Goal: Information Seeking & Learning: Learn about a topic

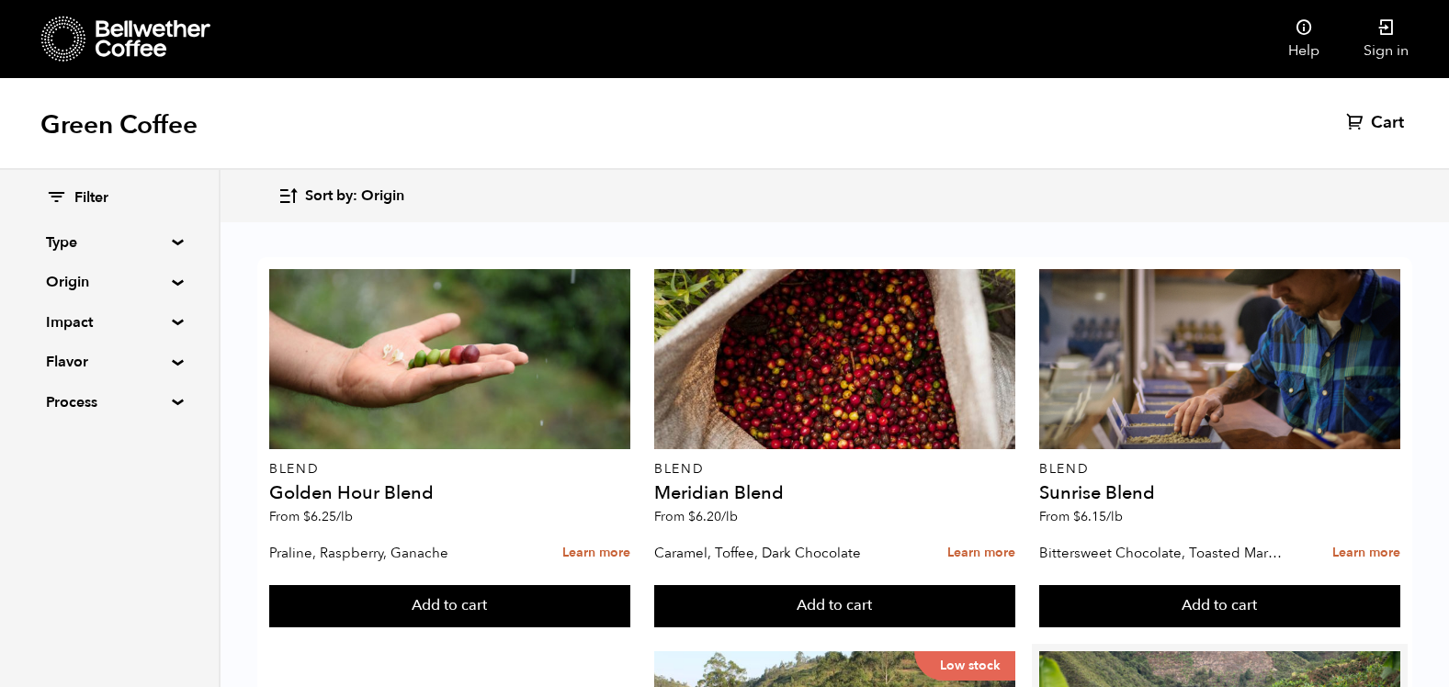
click at [1352, 551] on link "Learn more" at bounding box center [1366, 554] width 68 height 40
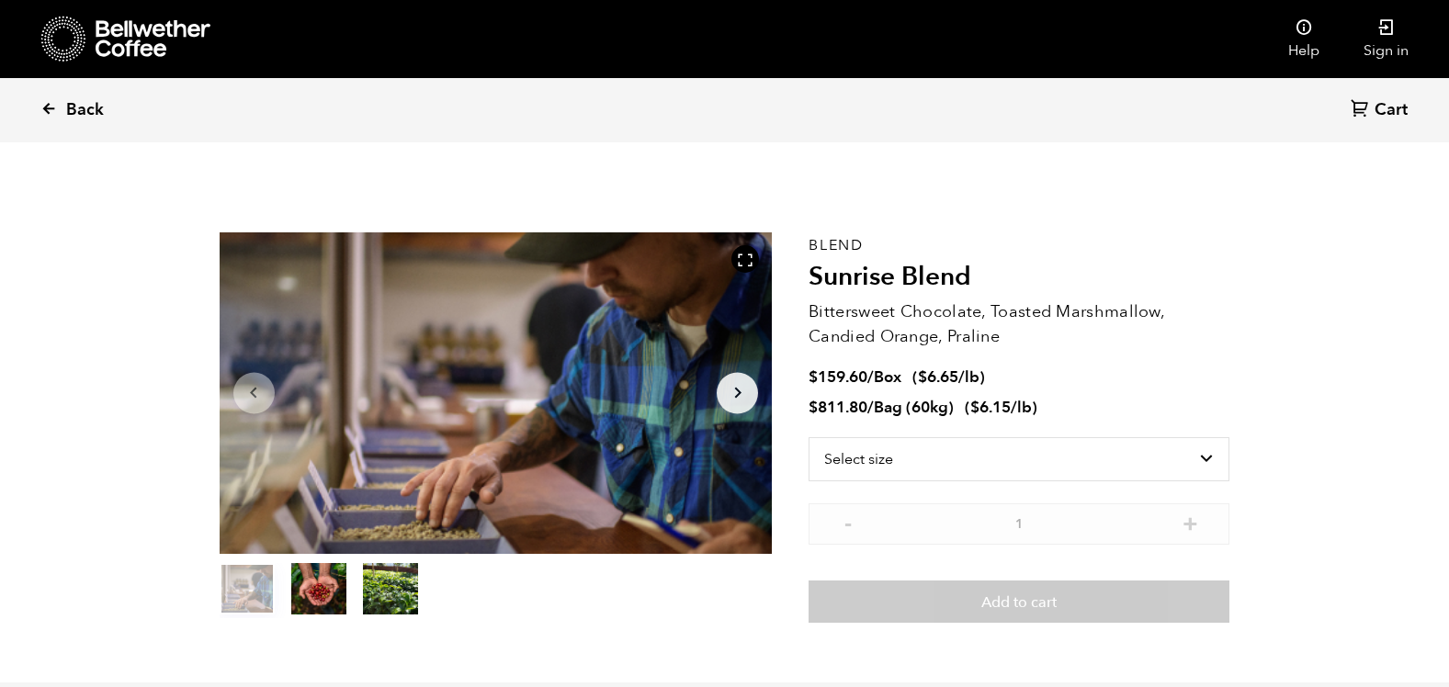
click at [53, 107] on icon at bounding box center [48, 108] width 17 height 17
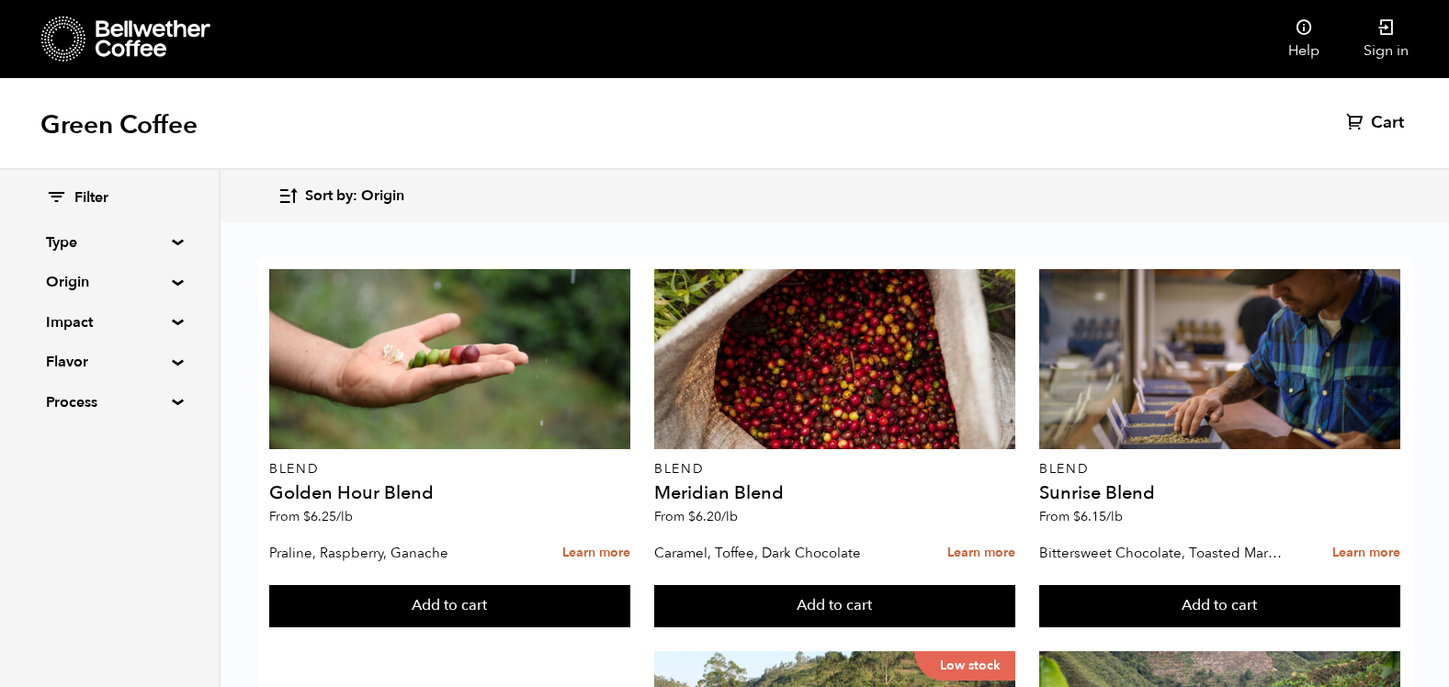
click at [171, 244] on summary "Type" at bounding box center [109, 243] width 127 height 22
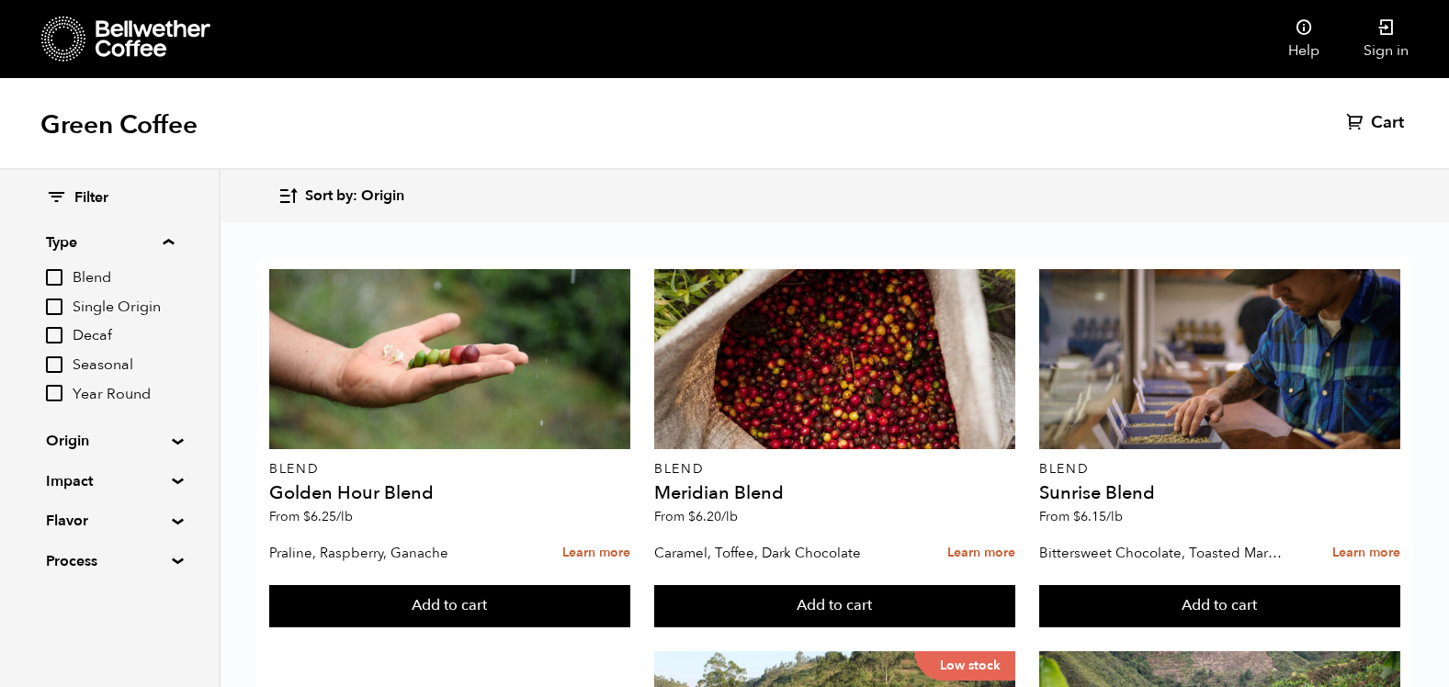
click at [55, 307] on input "Single Origin" at bounding box center [54, 307] width 17 height 17
checkbox input "true"
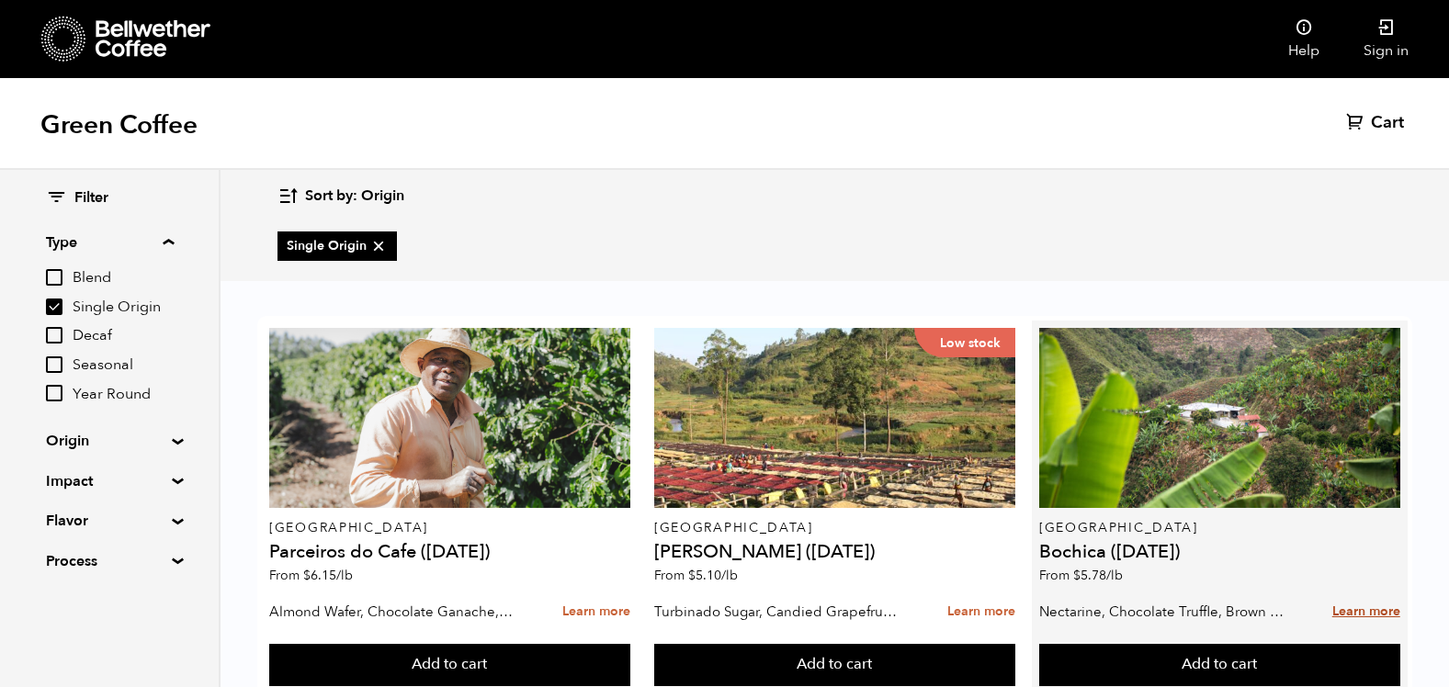
click at [1379, 605] on link "Learn more" at bounding box center [1366, 613] width 68 height 40
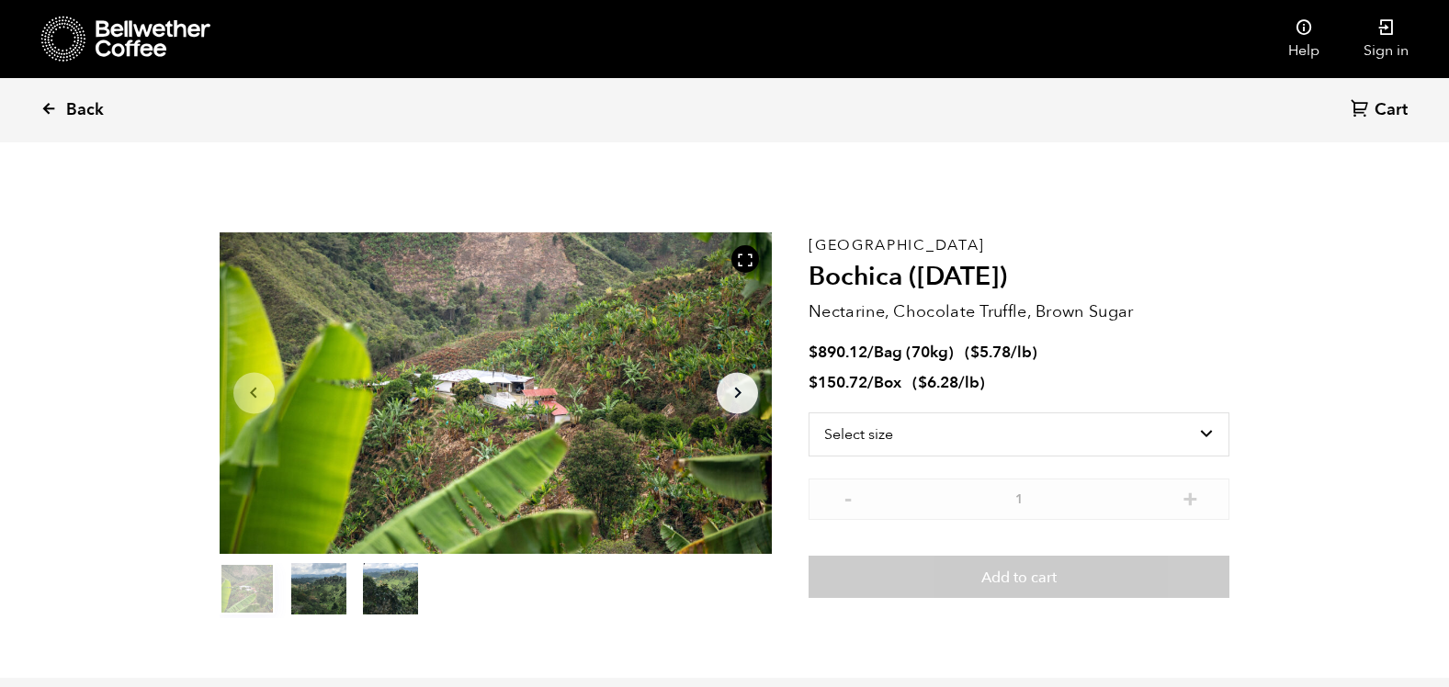
click at [51, 110] on icon at bounding box center [48, 108] width 17 height 17
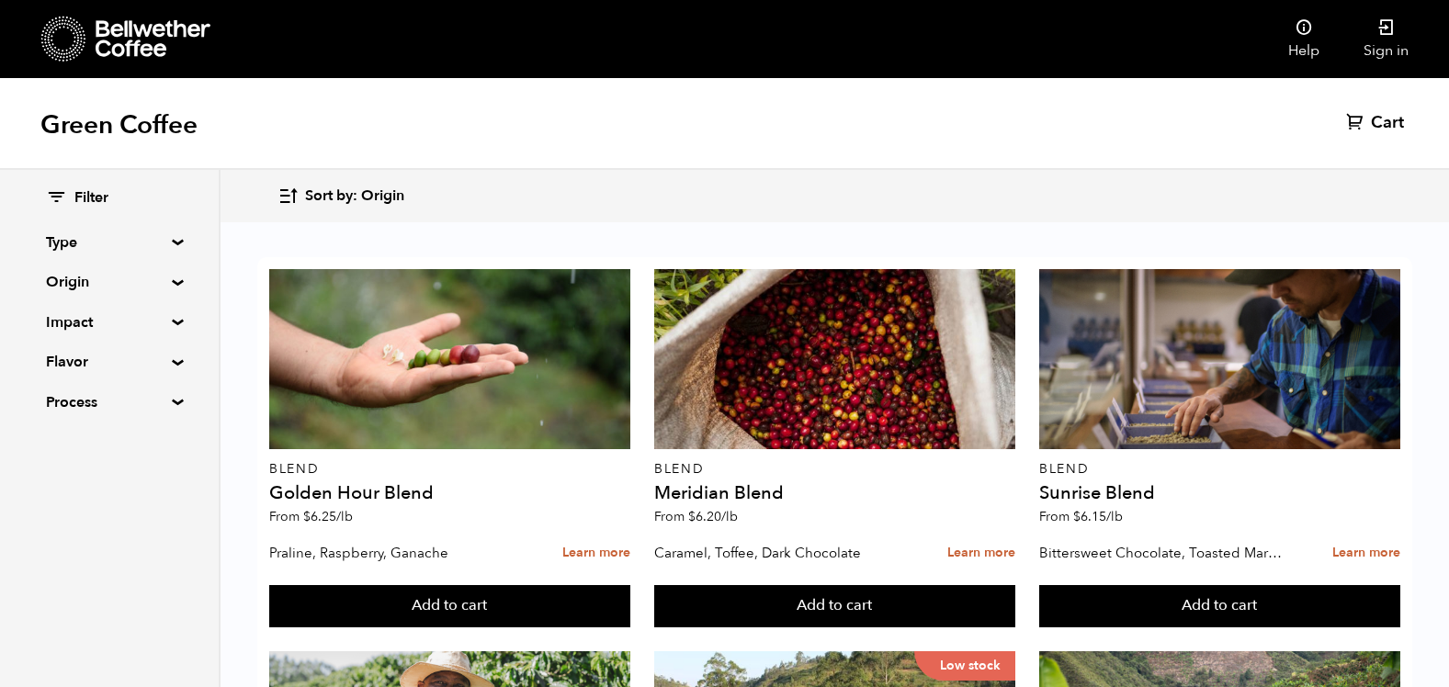
click at [172, 283] on summary "Origin" at bounding box center [109, 282] width 127 height 22
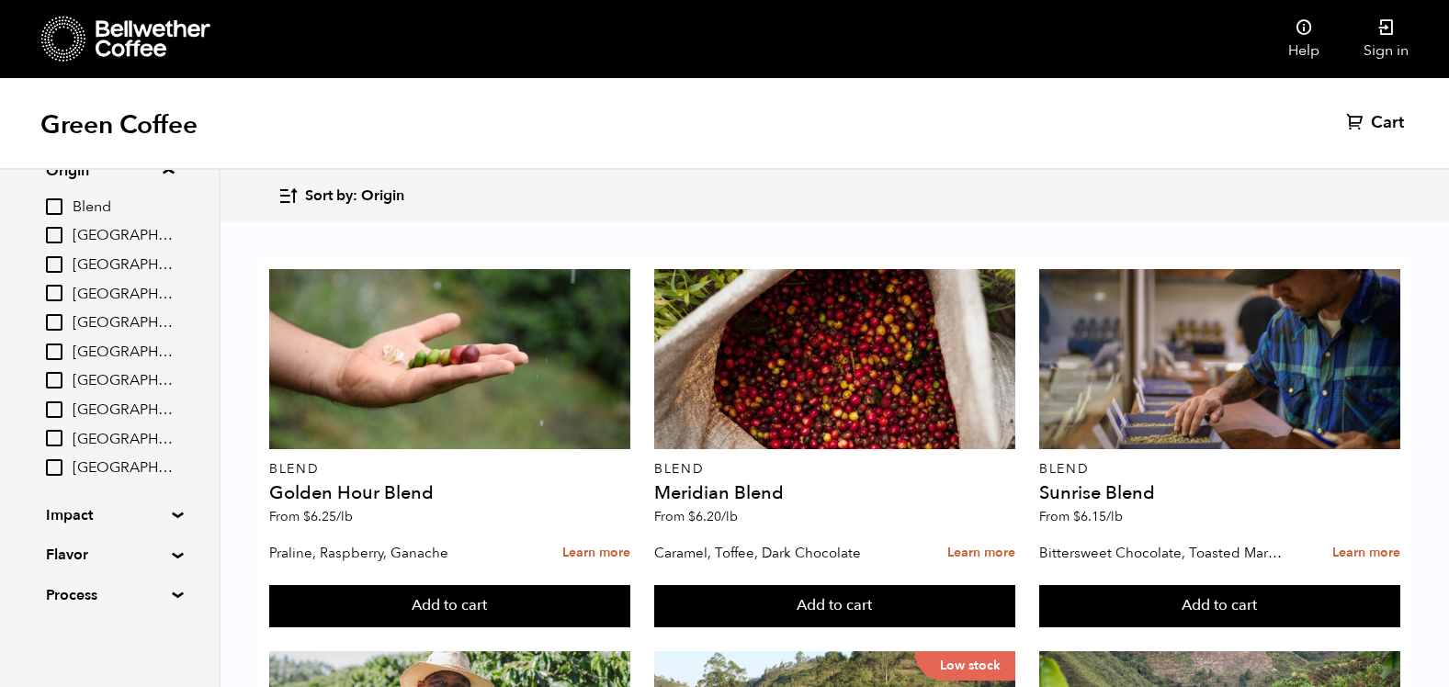
scroll to position [113, 0]
click at [172, 512] on summary "Impact" at bounding box center [109, 514] width 127 height 22
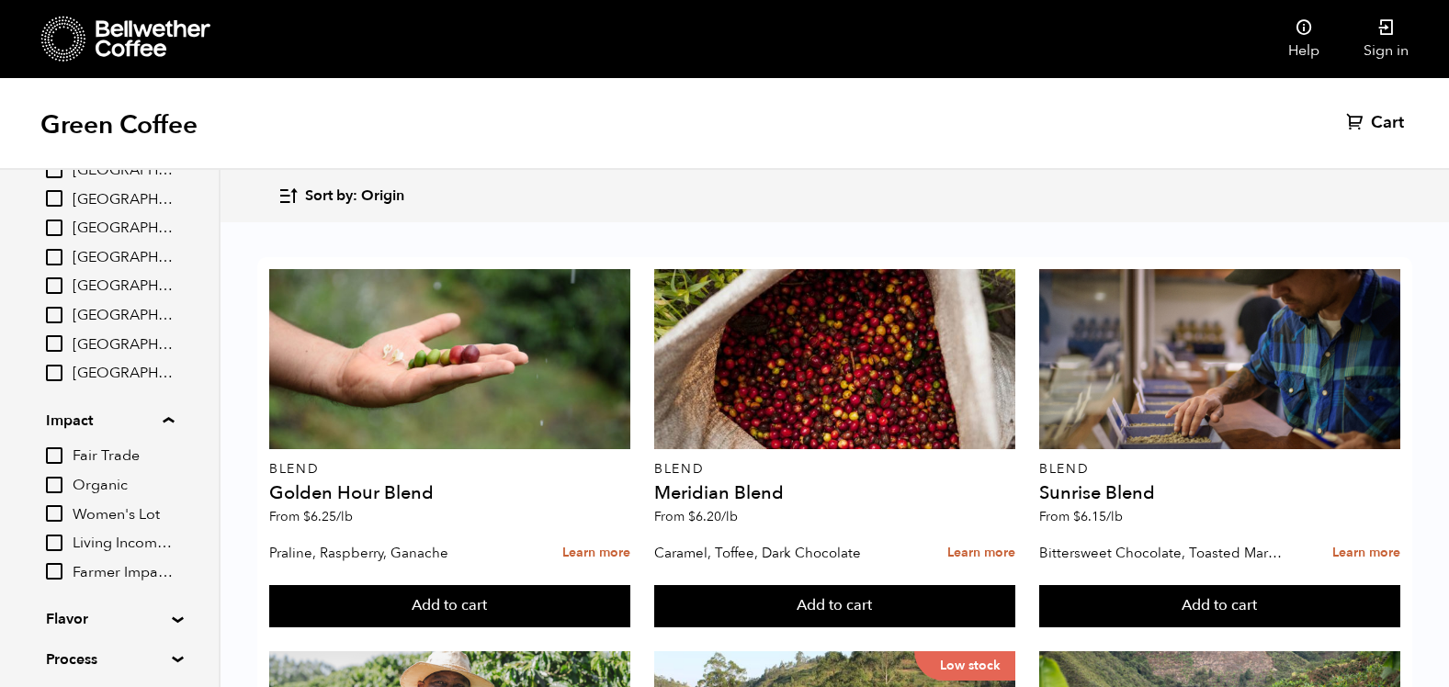
scroll to position [271, 0]
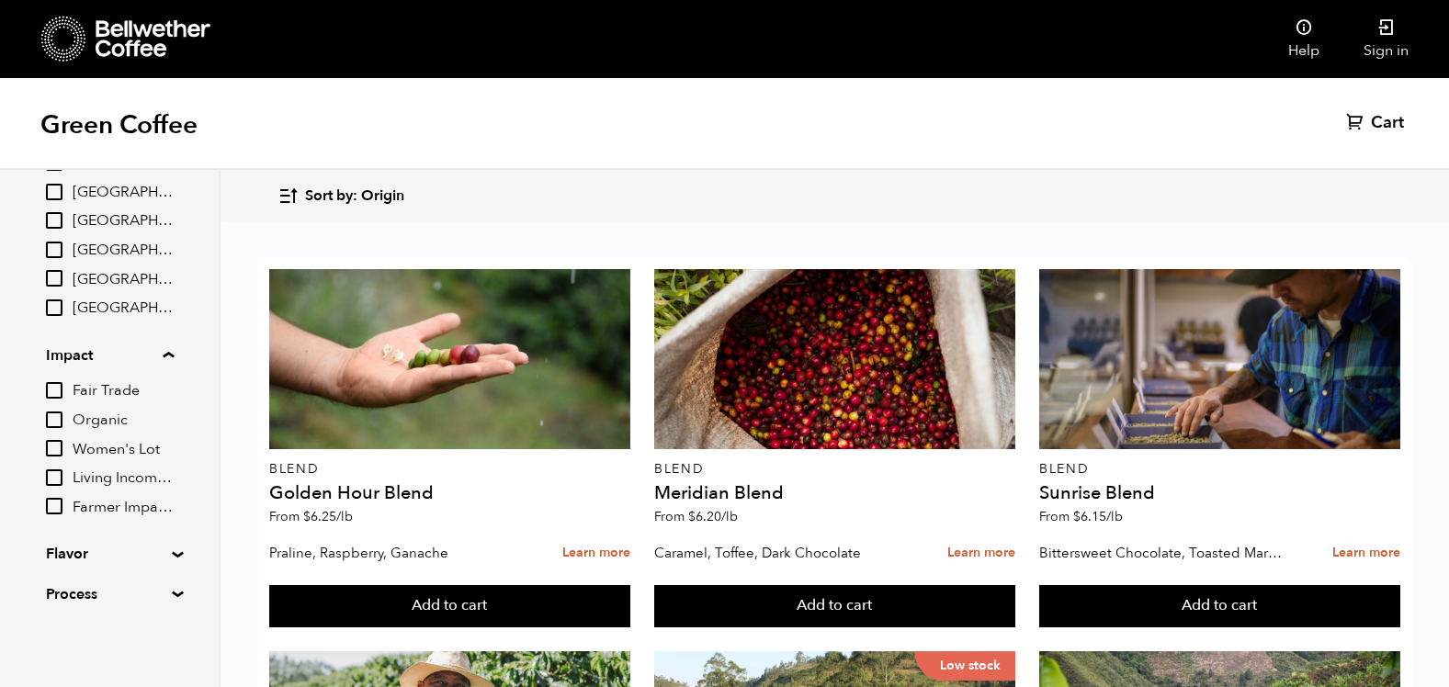
click at [173, 593] on summary "Process" at bounding box center [109, 594] width 127 height 22
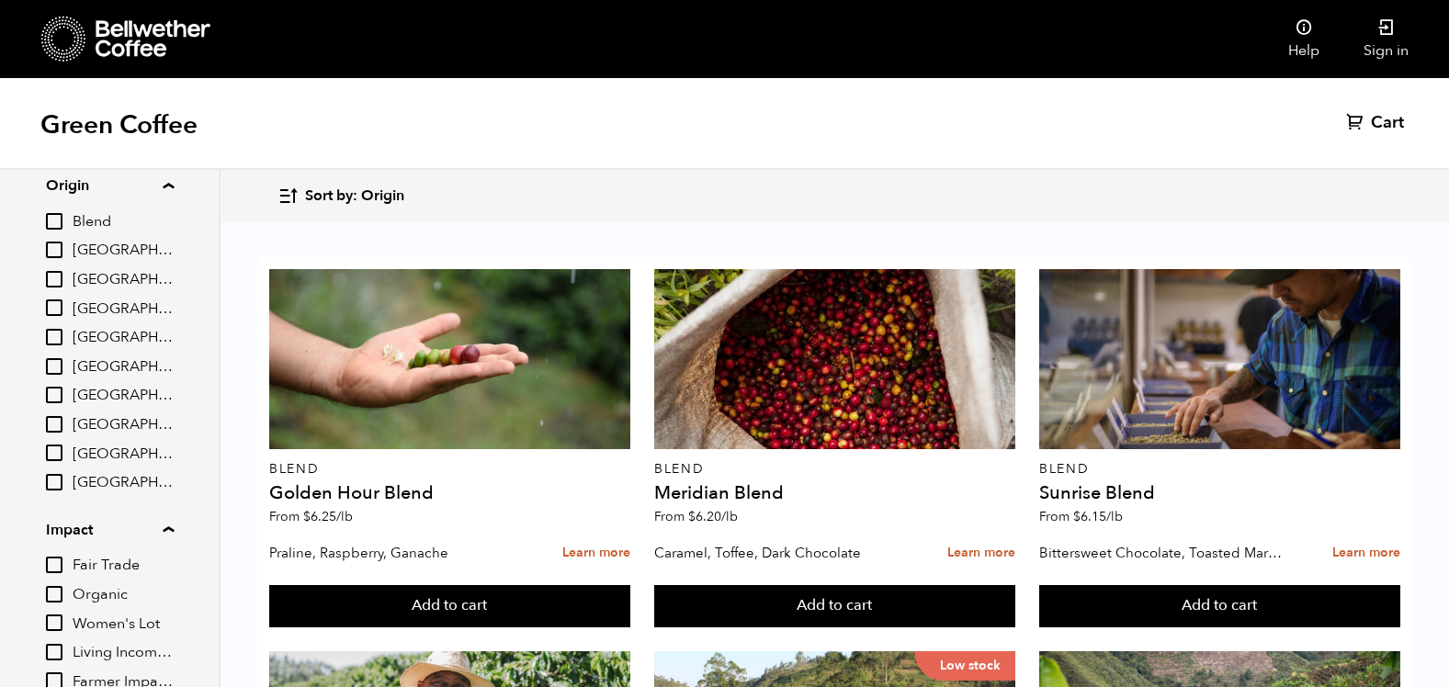
scroll to position [5, 0]
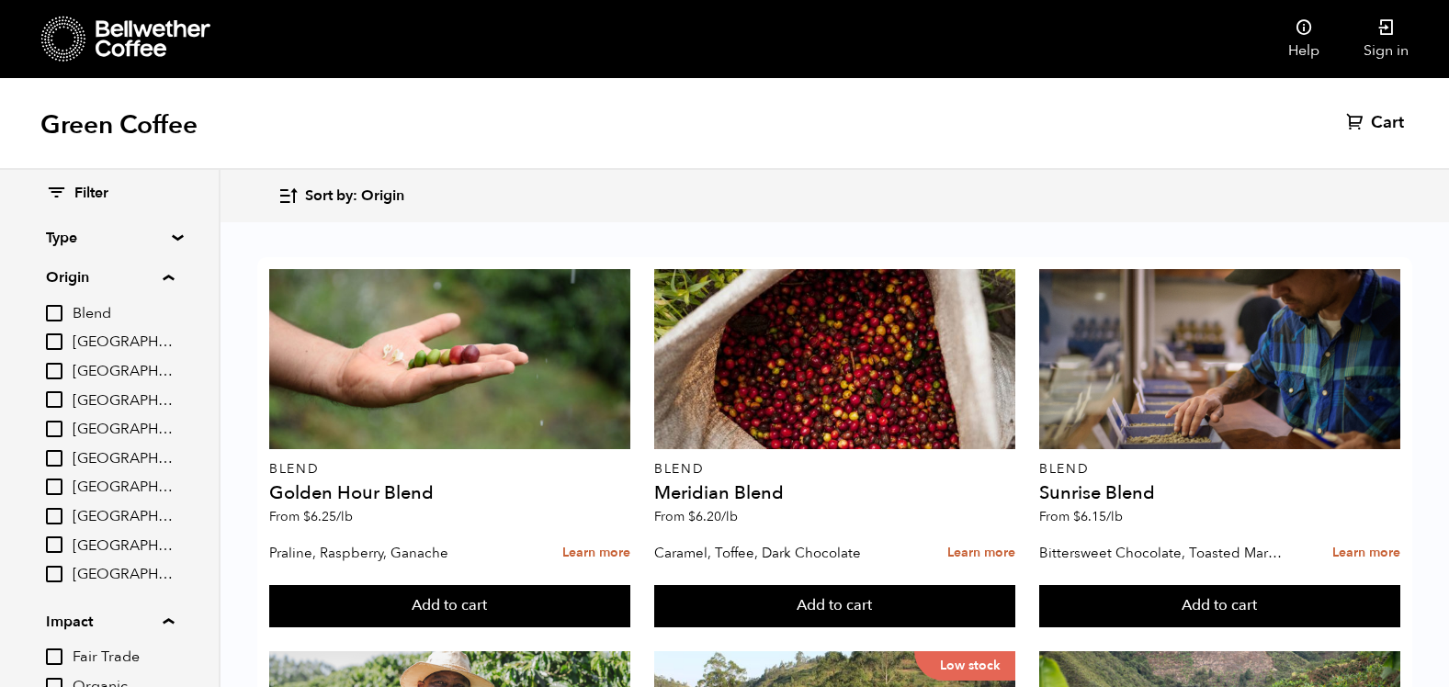
click at [56, 458] on input "[GEOGRAPHIC_DATA]" at bounding box center [54, 458] width 17 height 17
checkbox input "true"
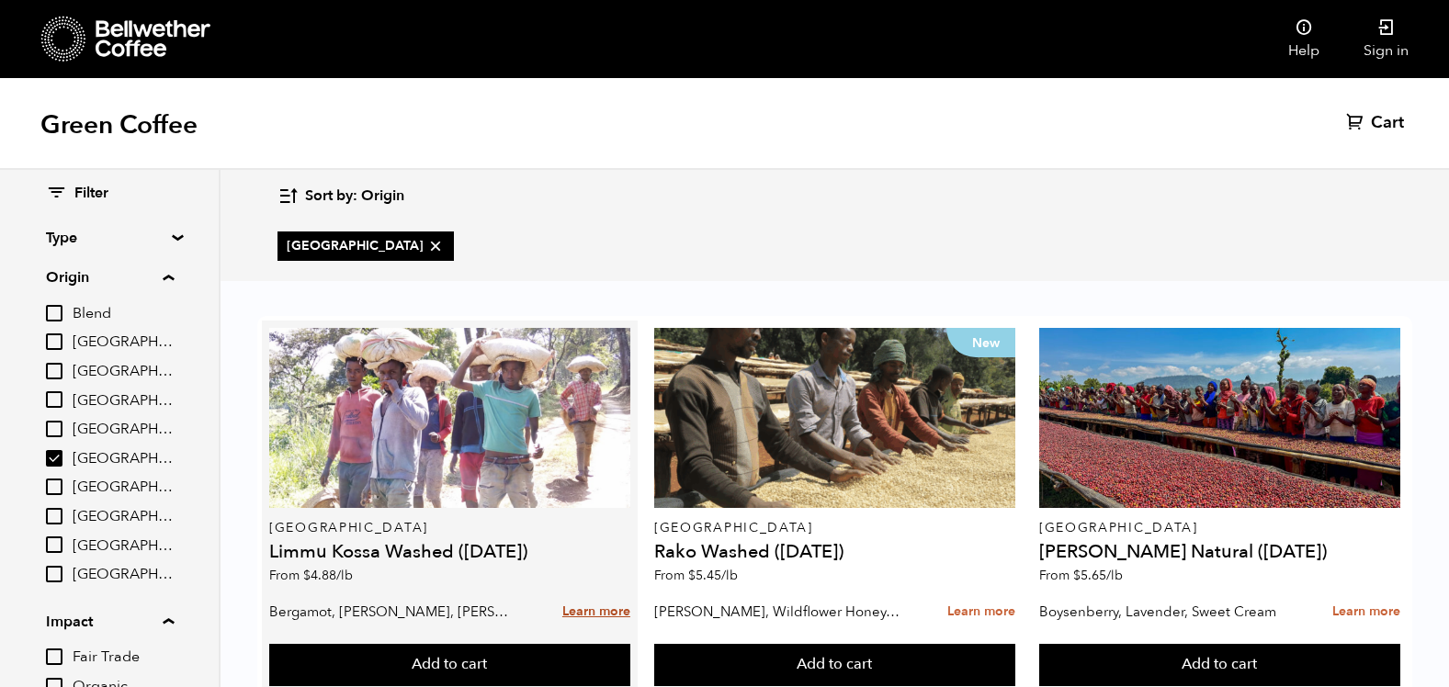
click at [570, 609] on link "Learn more" at bounding box center [596, 613] width 68 height 40
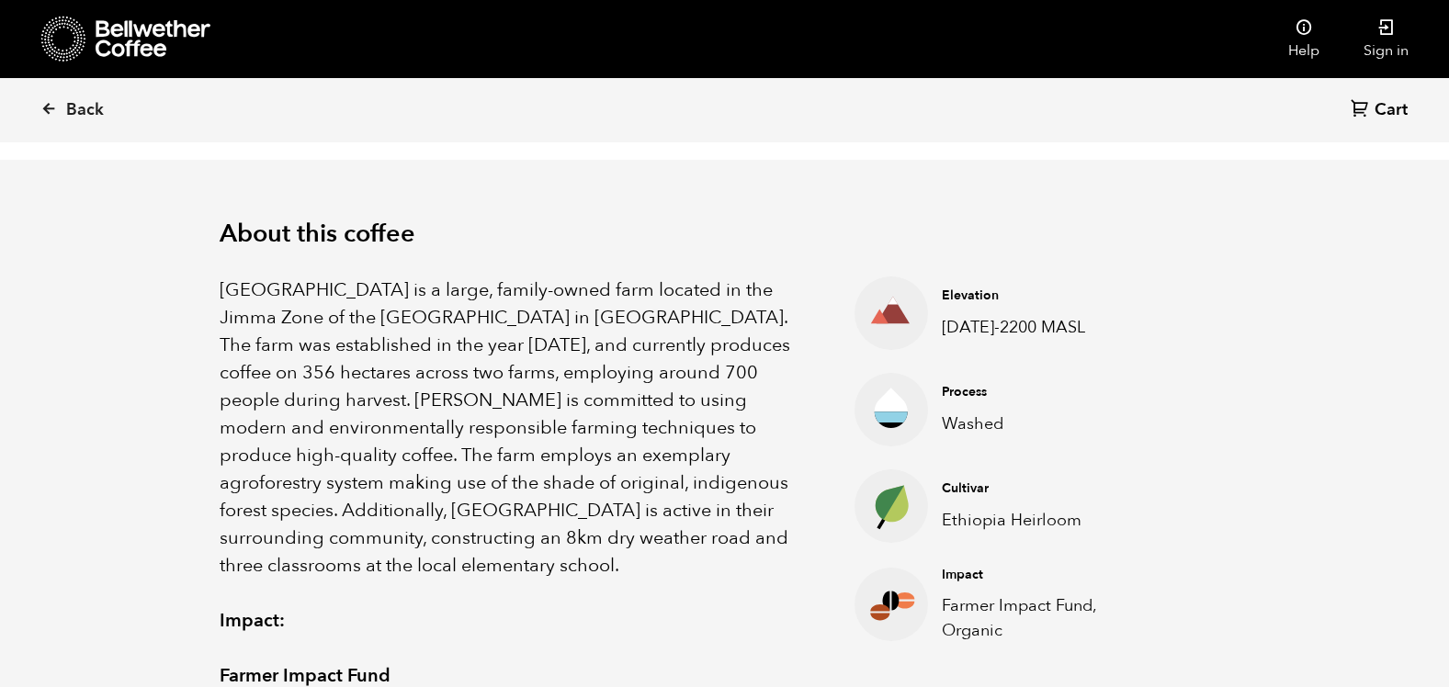
scroll to position [551, 0]
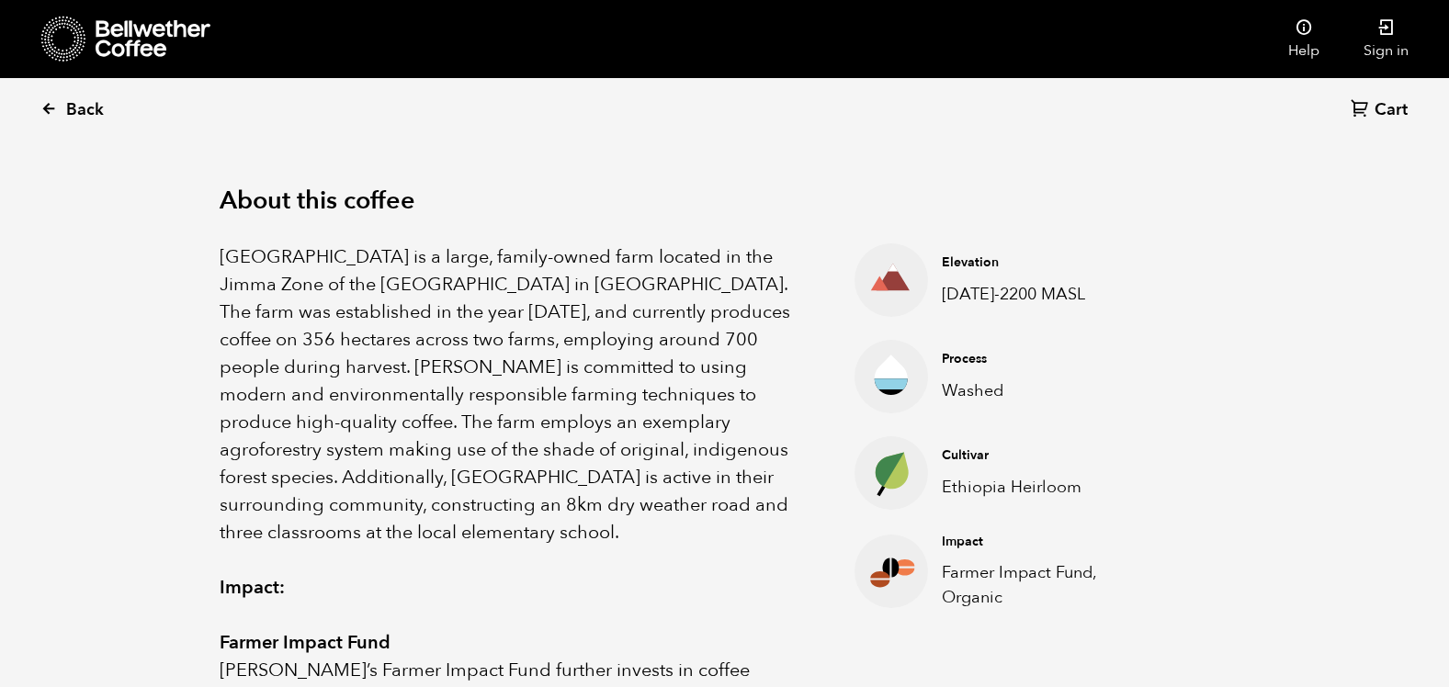
click at [46, 106] on icon at bounding box center [48, 108] width 17 height 17
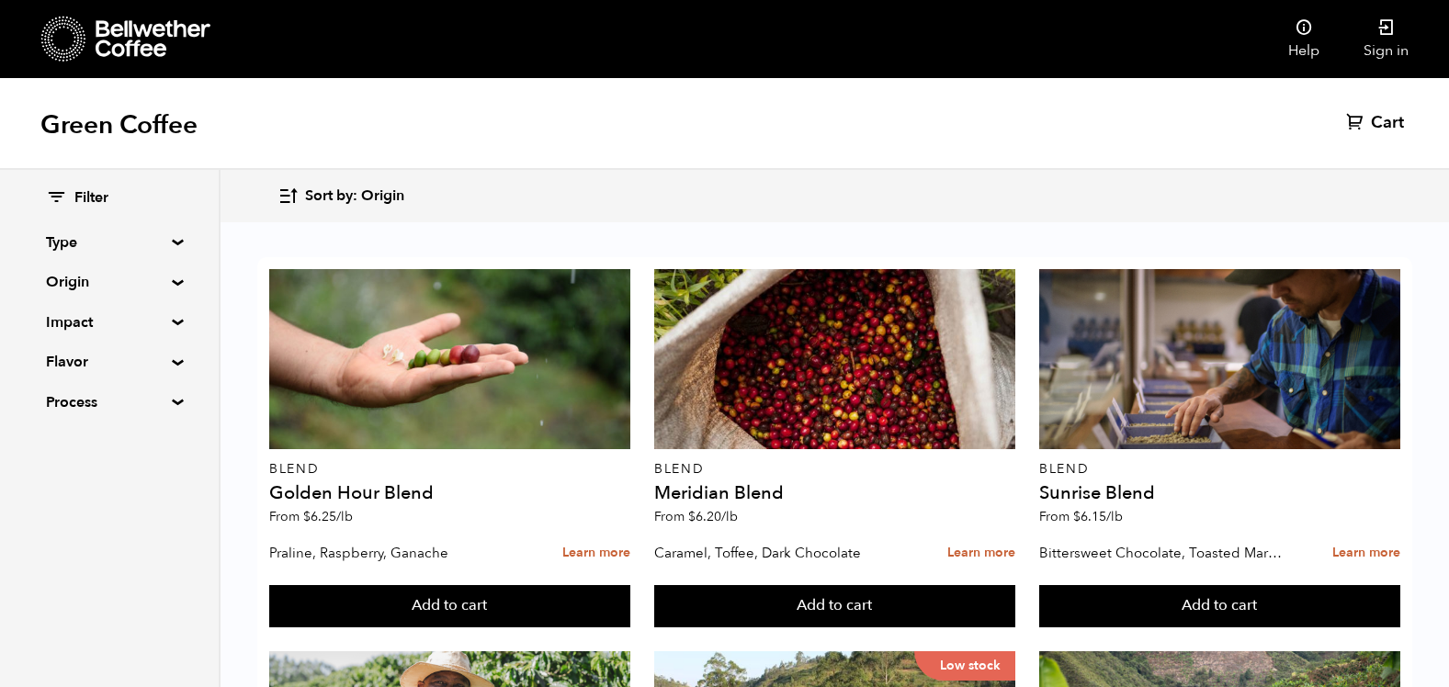
click at [173, 285] on summary "Origin" at bounding box center [109, 282] width 127 height 22
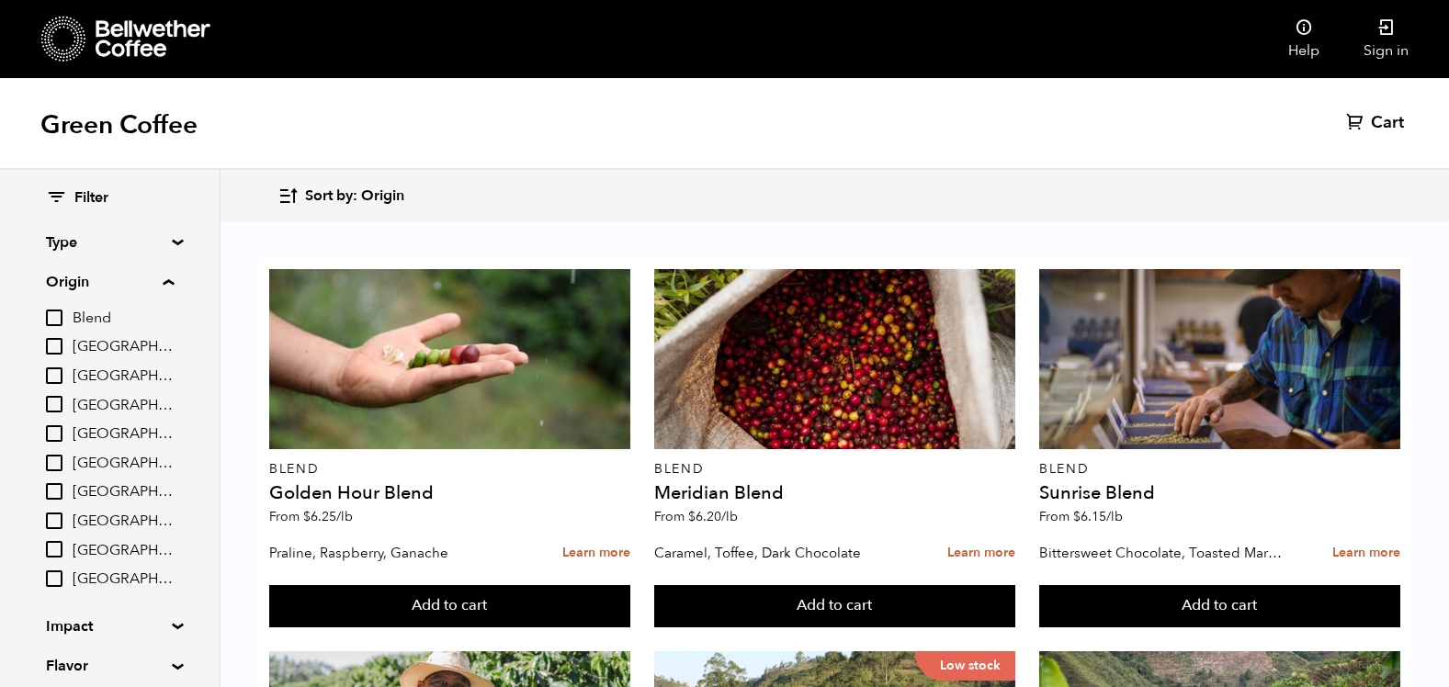
click at [59, 496] on input "[GEOGRAPHIC_DATA]" at bounding box center [54, 491] width 17 height 17
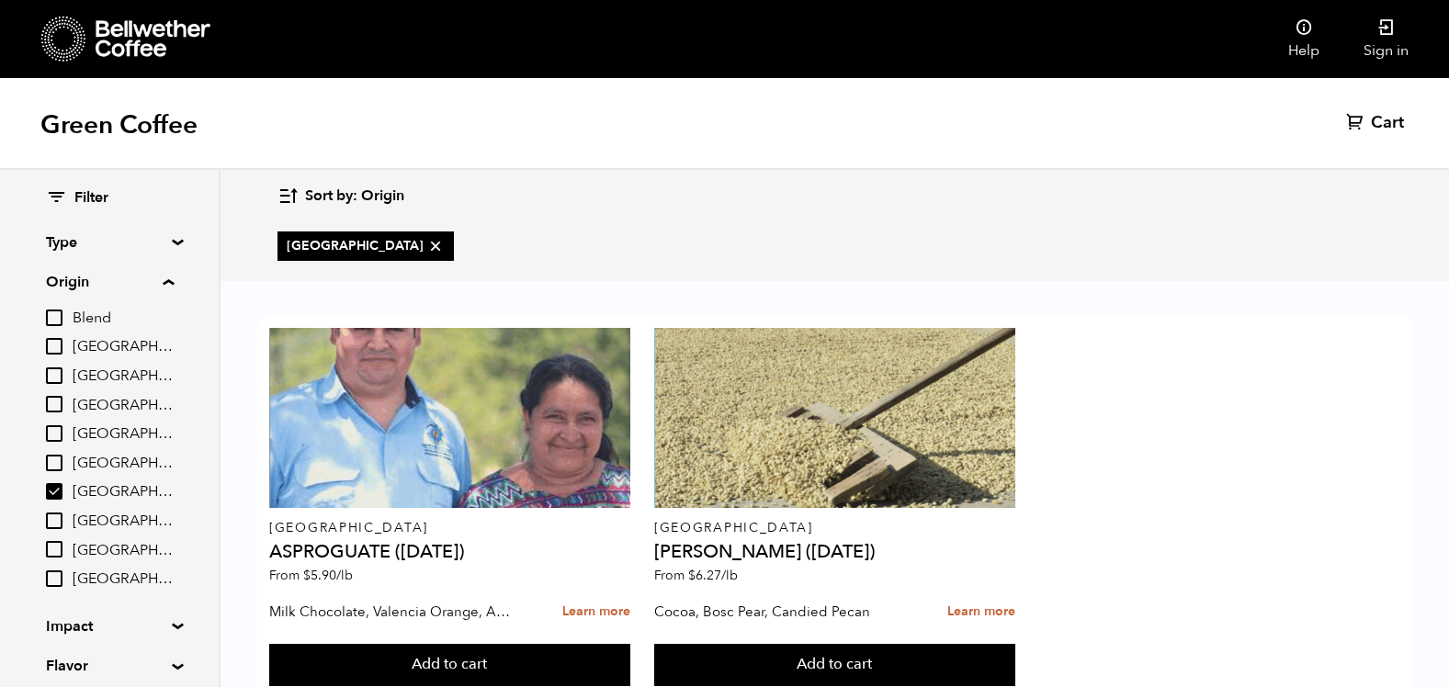
click at [56, 488] on input "[GEOGRAPHIC_DATA]" at bounding box center [54, 491] width 17 height 17
checkbox input "false"
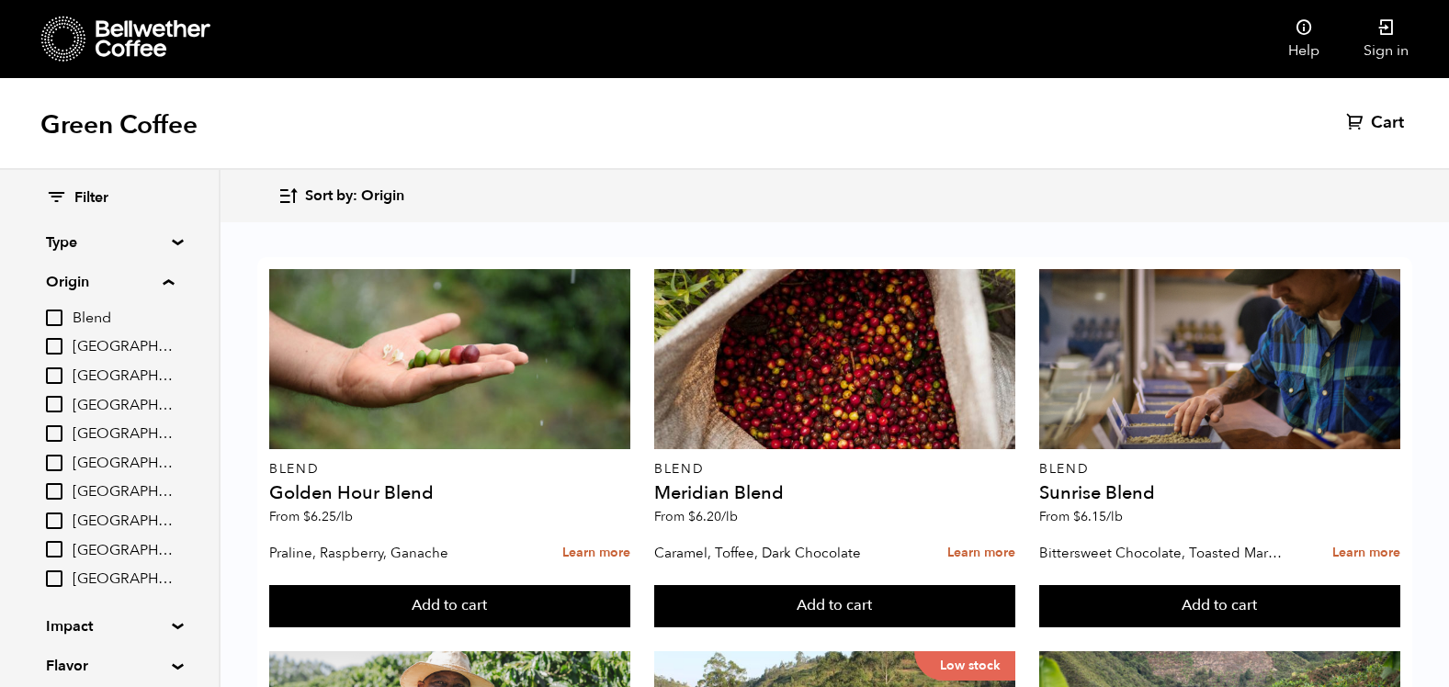
click at [58, 402] on input "[GEOGRAPHIC_DATA]" at bounding box center [54, 404] width 17 height 17
checkbox input "true"
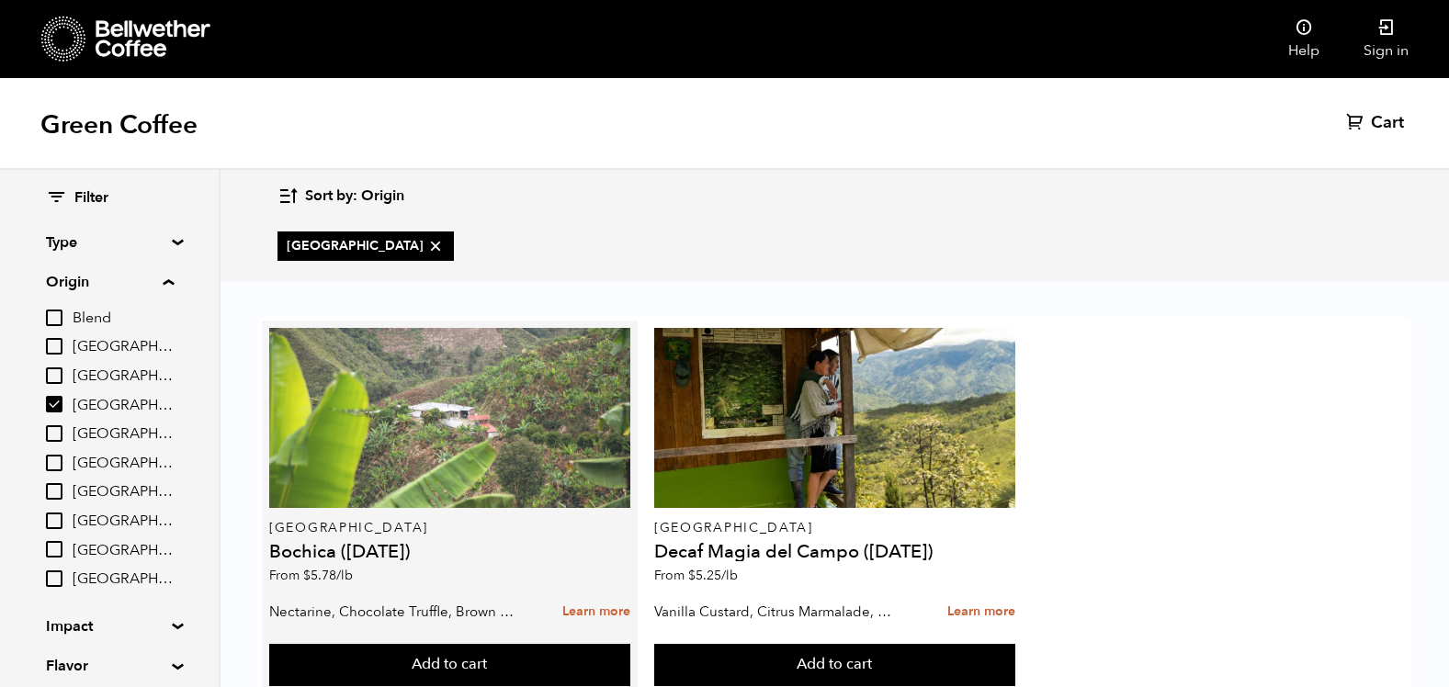
click at [519, 458] on div at bounding box center [449, 418] width 361 height 180
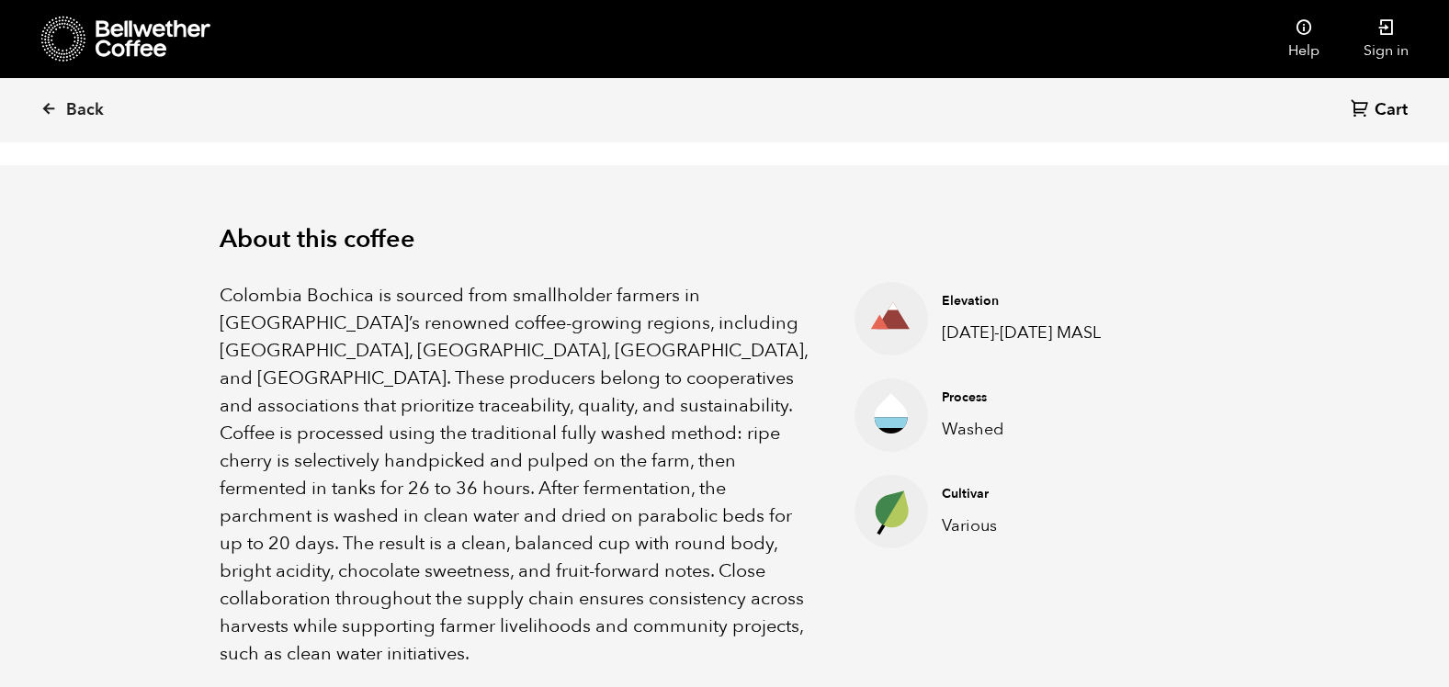
scroll to position [459, 0]
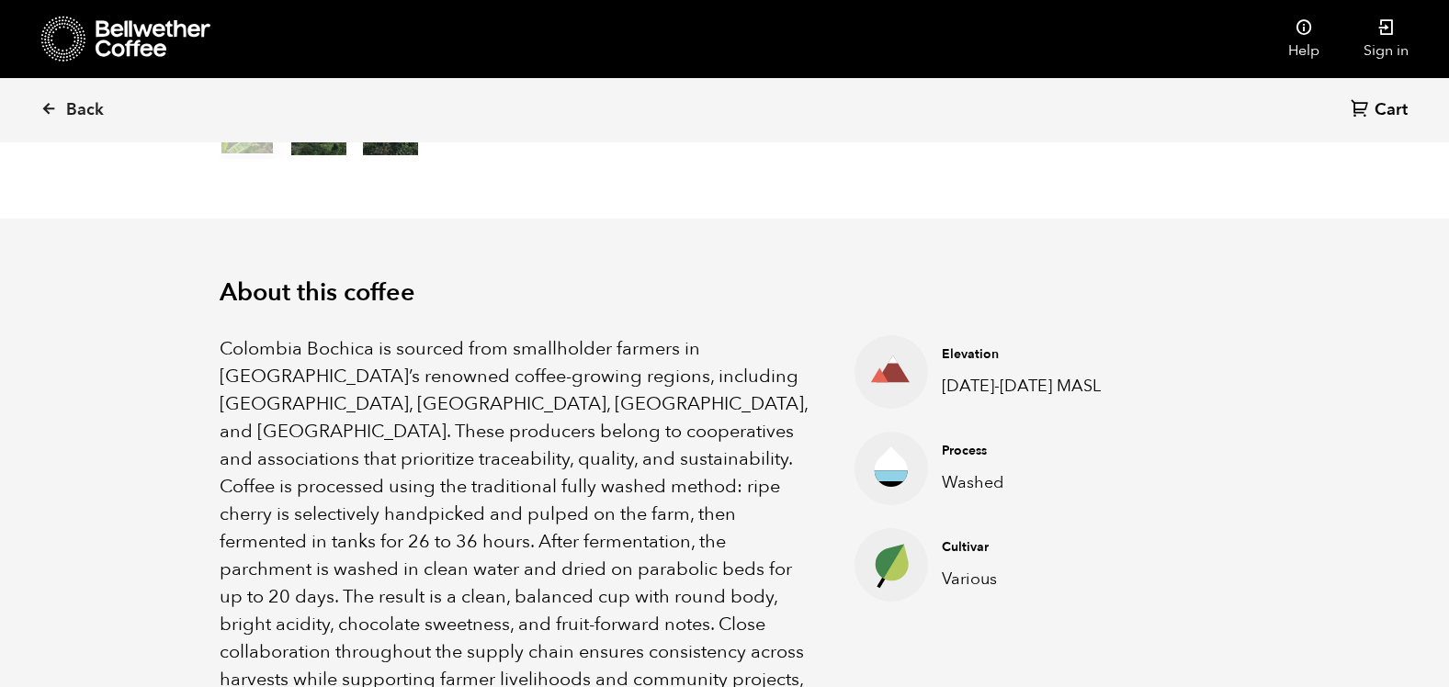
click at [40, 108] on div "Back Cart (0)" at bounding box center [724, 110] width 1449 height 64
click at [46, 109] on icon at bounding box center [48, 108] width 17 height 17
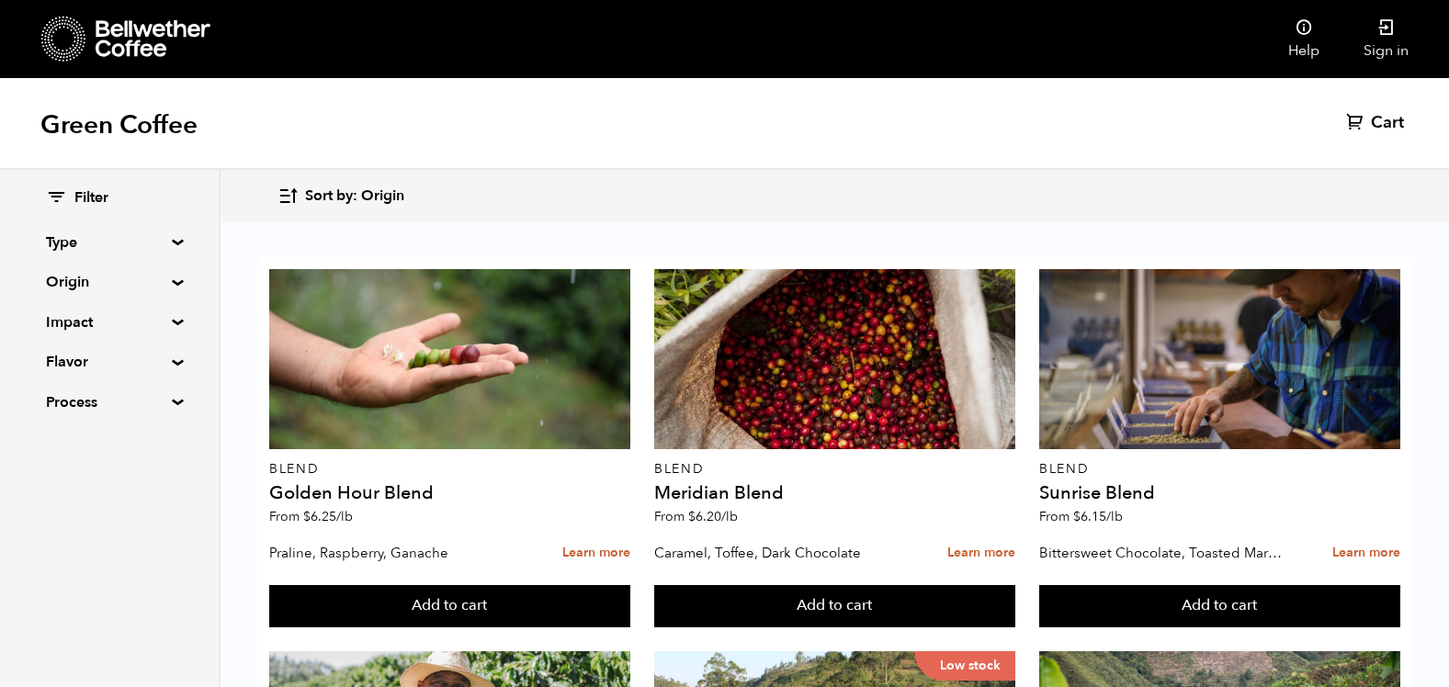
click at [171, 321] on summary "Impact" at bounding box center [109, 322] width 127 height 22
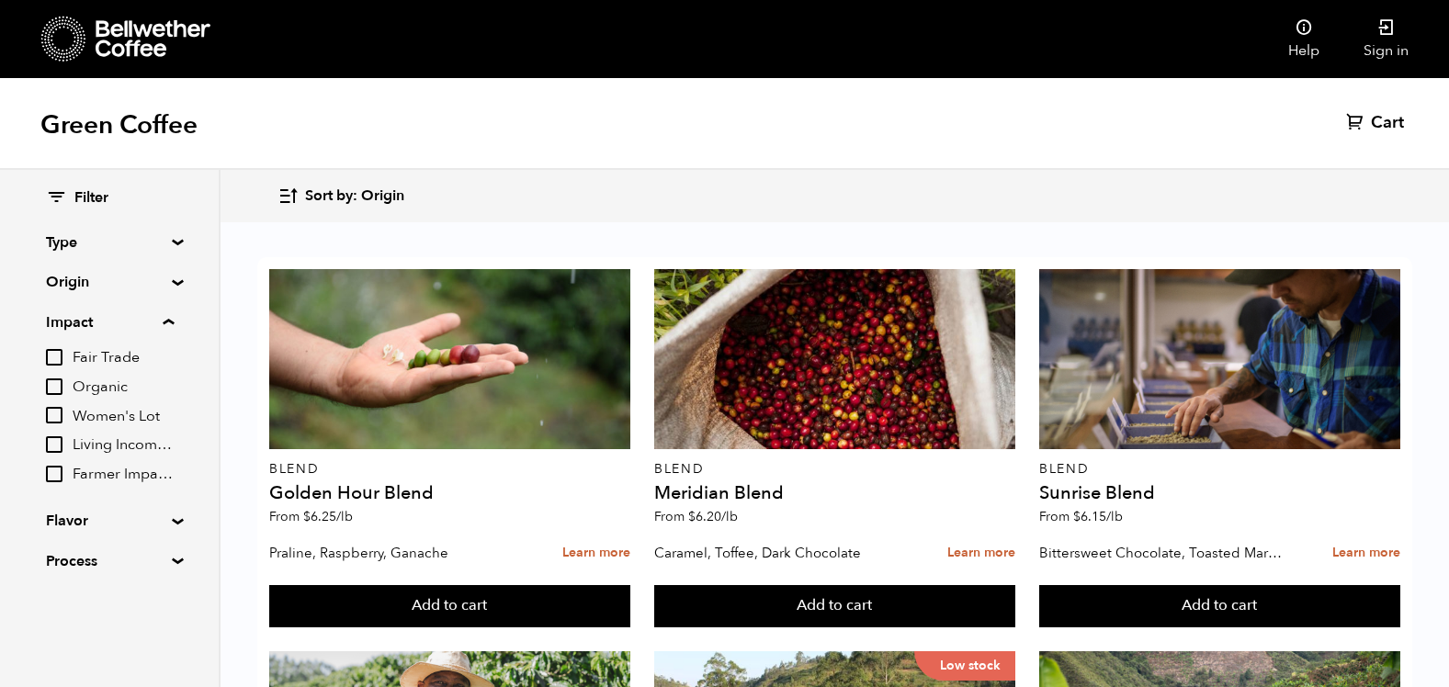
click at [56, 389] on input "Organic" at bounding box center [54, 387] width 17 height 17
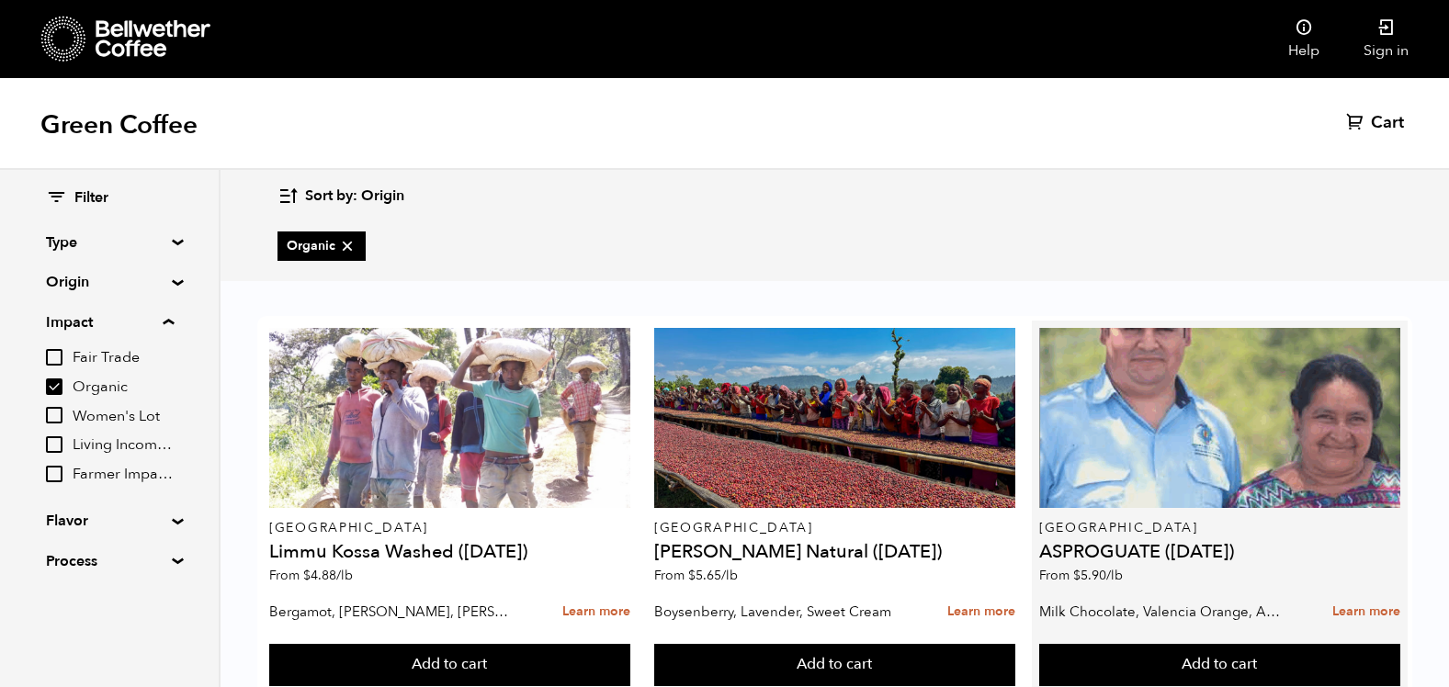
scroll to position [92, 0]
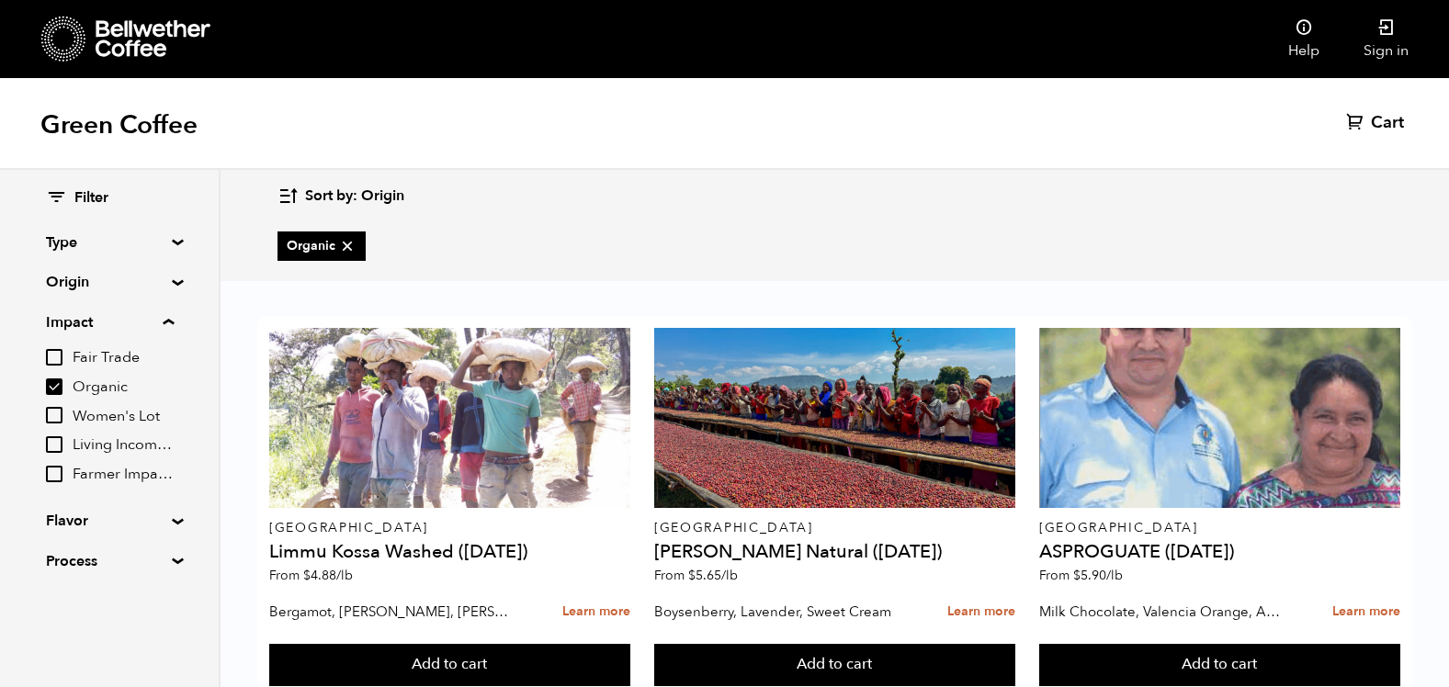
click at [53, 385] on input "Organic" at bounding box center [54, 387] width 17 height 17
checkbox input "false"
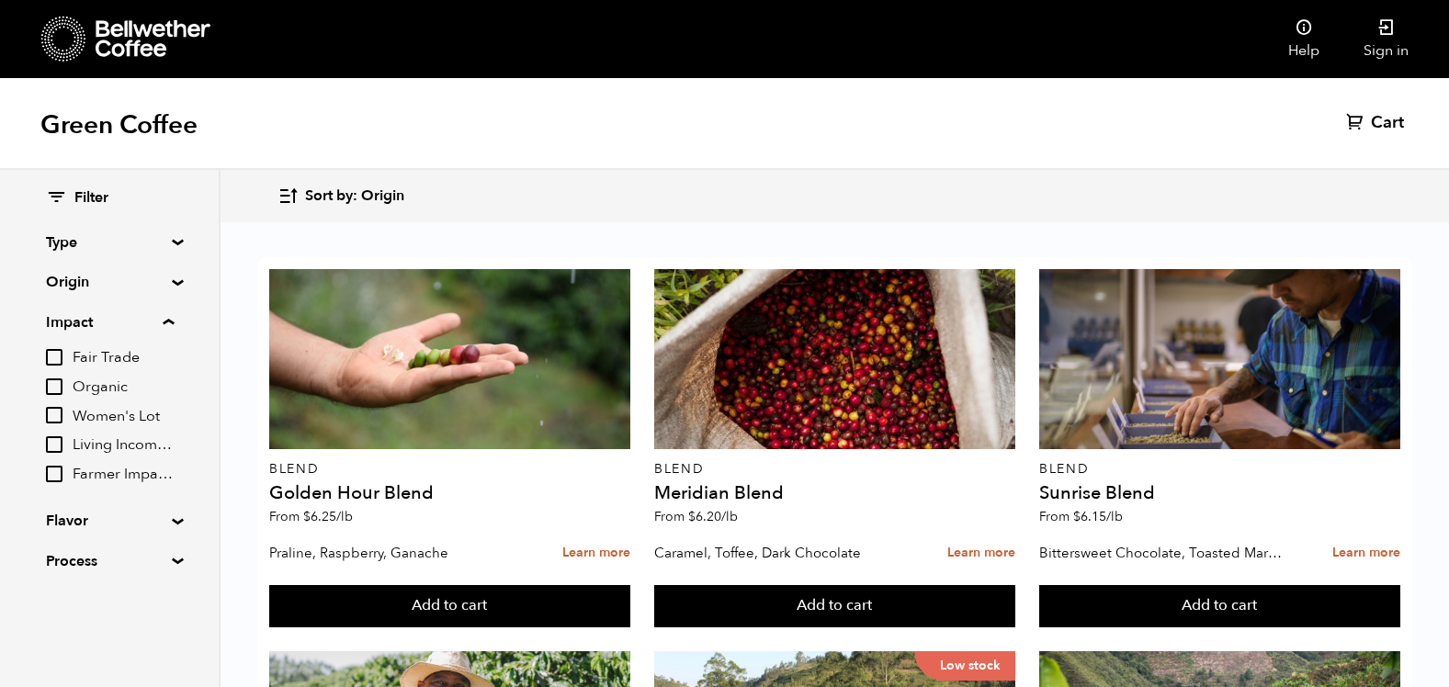
click at [56, 360] on input "Fair Trade" at bounding box center [54, 357] width 17 height 17
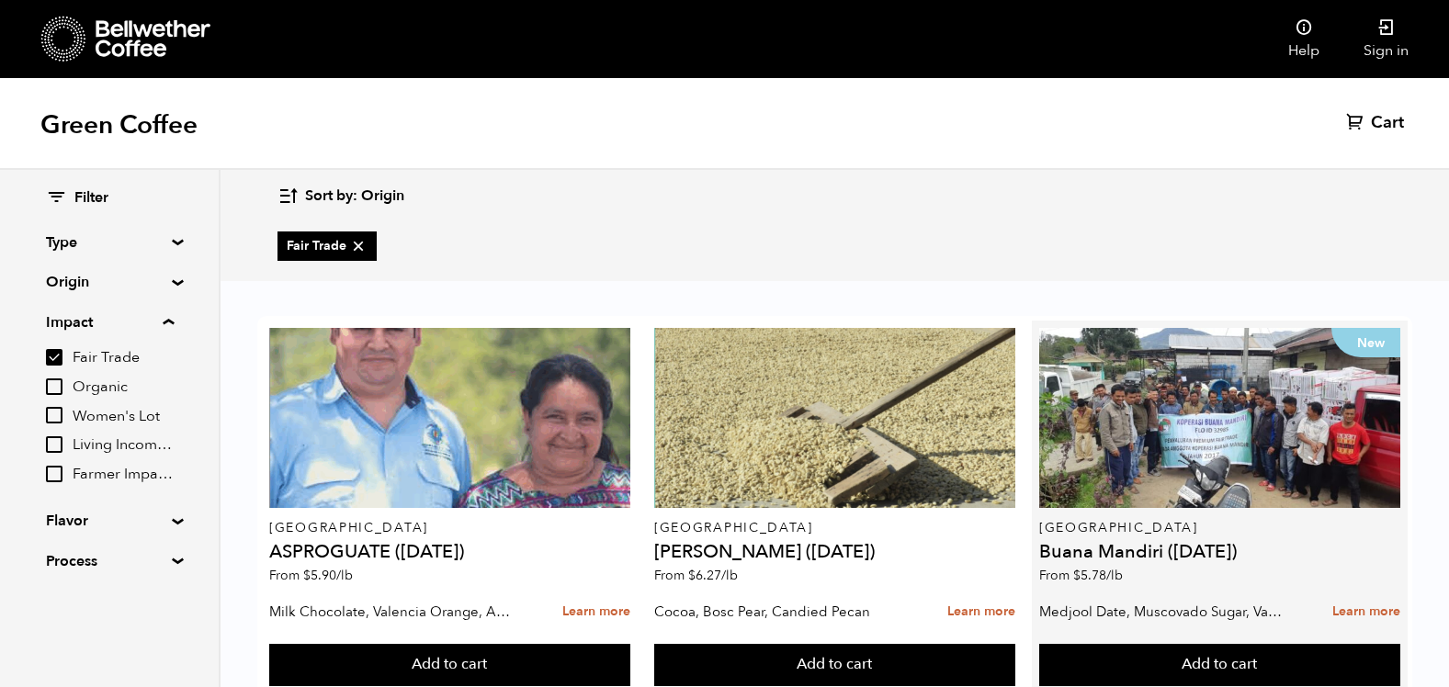
scroll to position [57, 0]
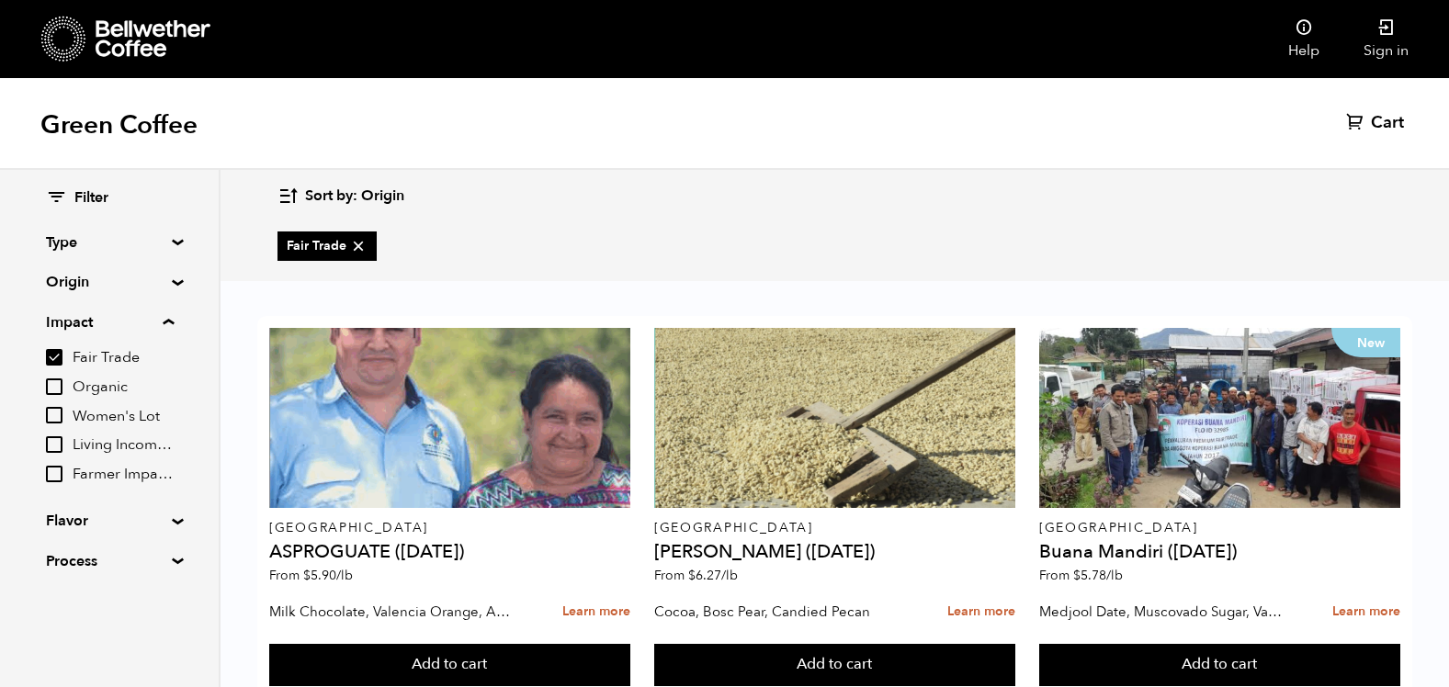
click at [58, 356] on input "Fair Trade" at bounding box center [54, 357] width 17 height 17
checkbox input "false"
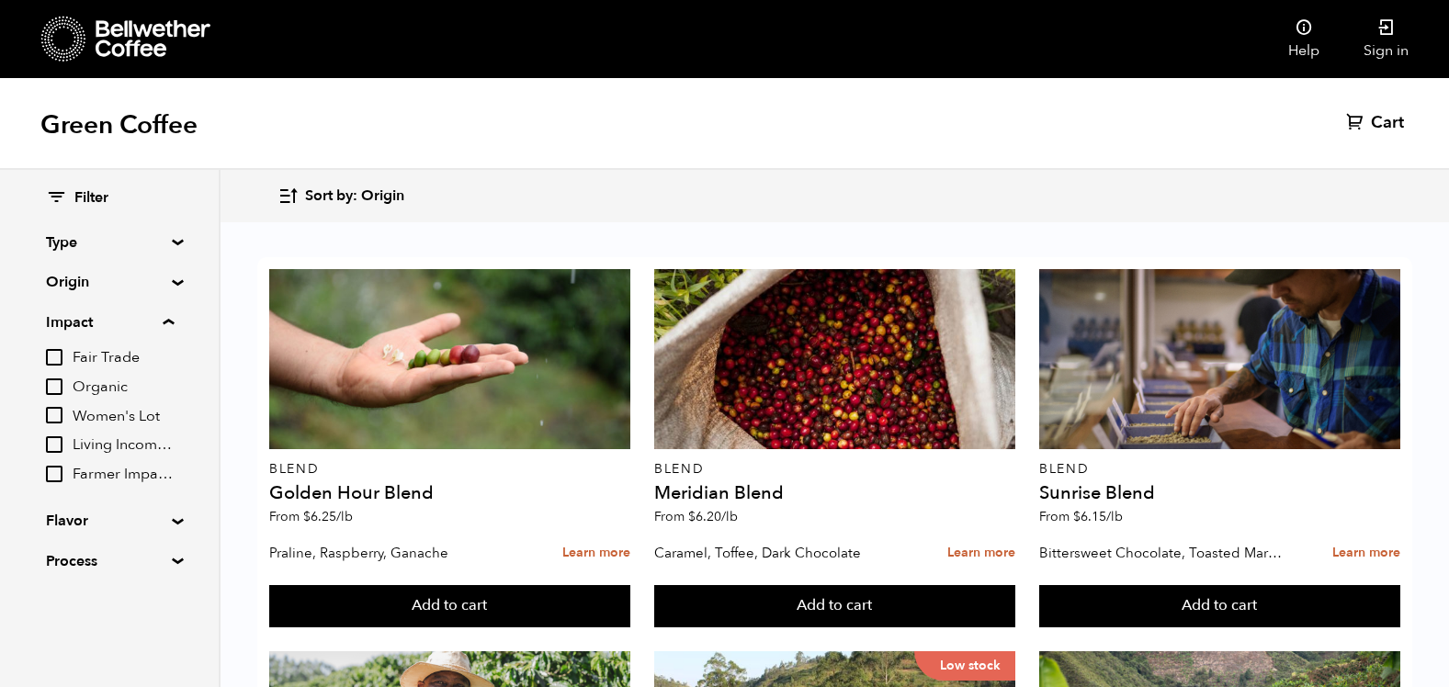
click at [59, 476] on input "Farmer Impact Fund" at bounding box center [54, 474] width 17 height 17
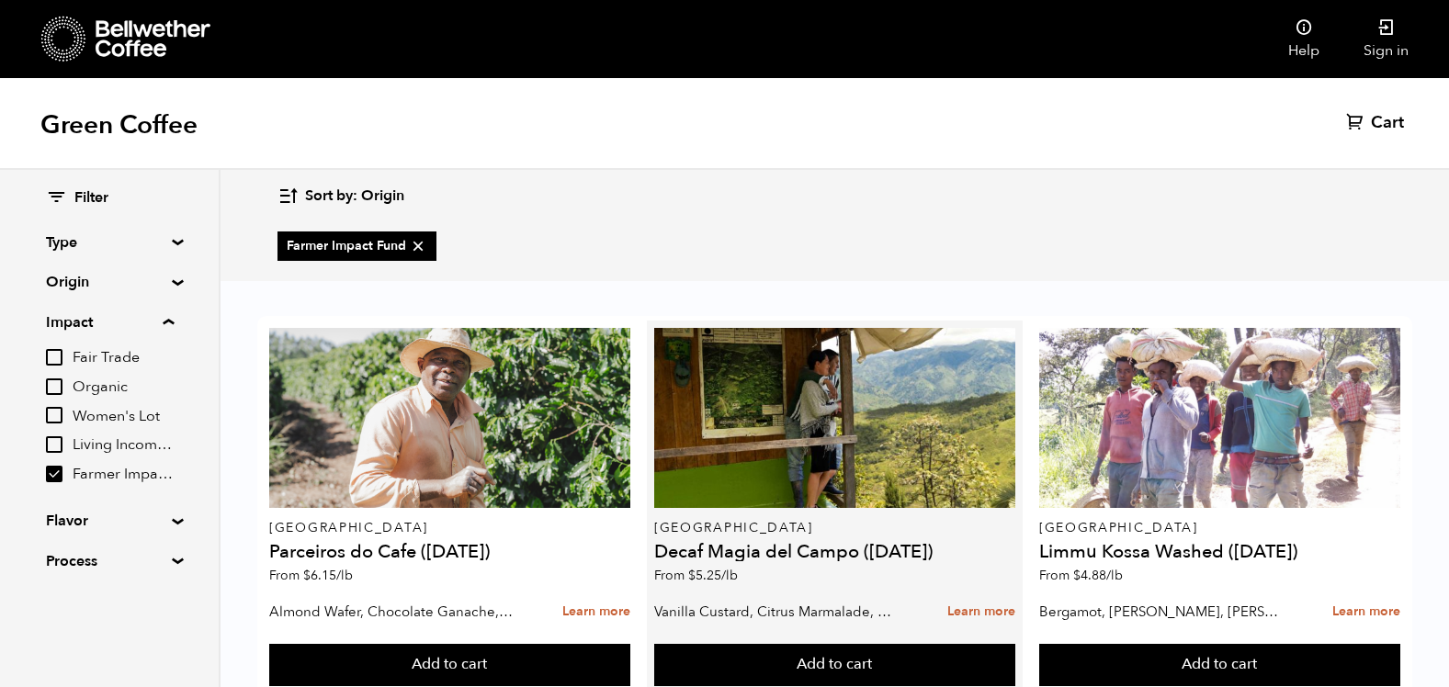
scroll to position [438, 0]
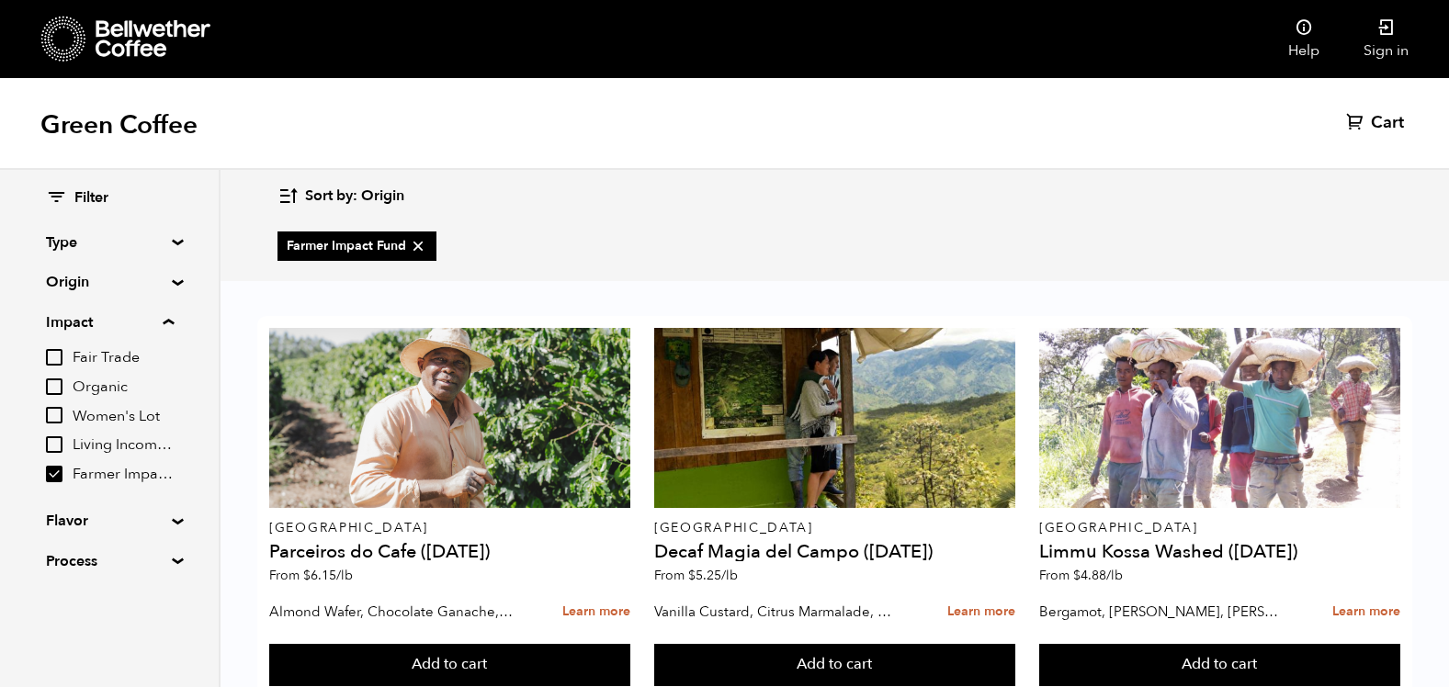
click at [57, 474] on input "Farmer Impact Fund" at bounding box center [54, 474] width 17 height 17
checkbox input "false"
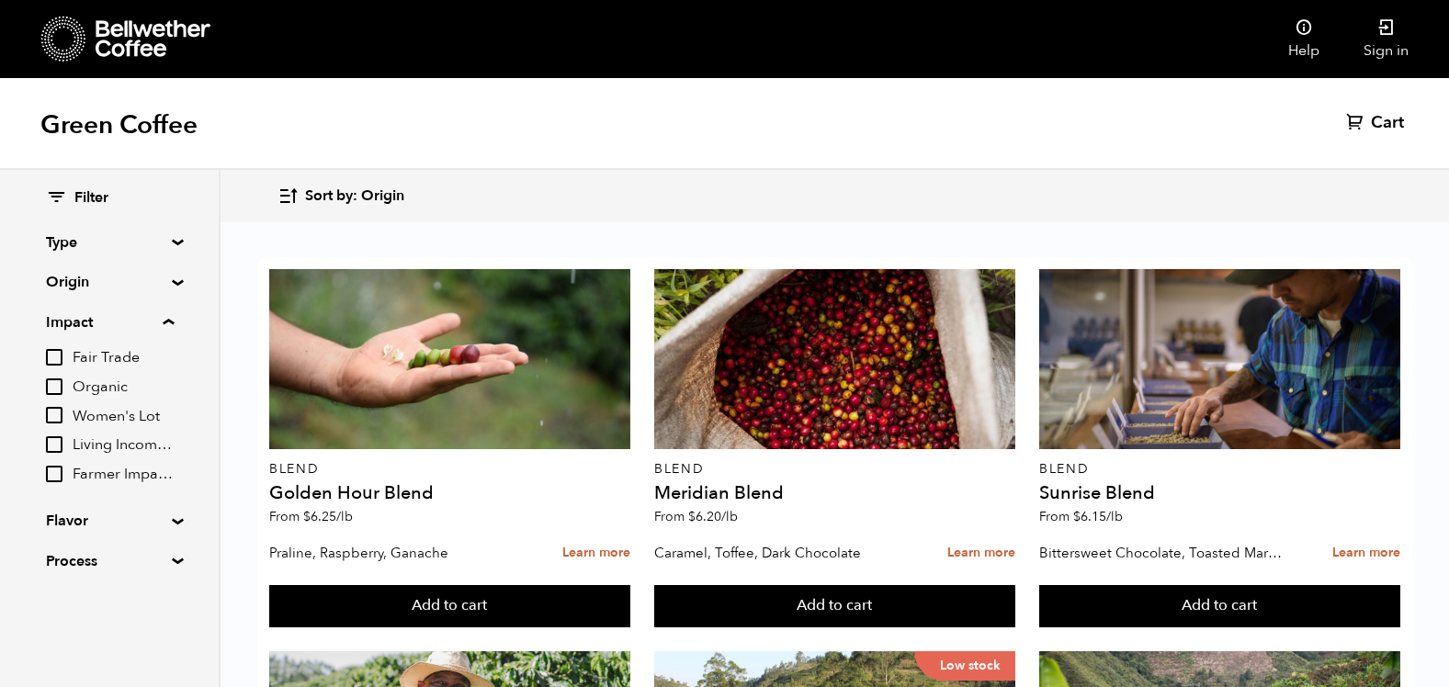
click at [52, 444] on input "Living Income Pricing" at bounding box center [54, 444] width 17 height 17
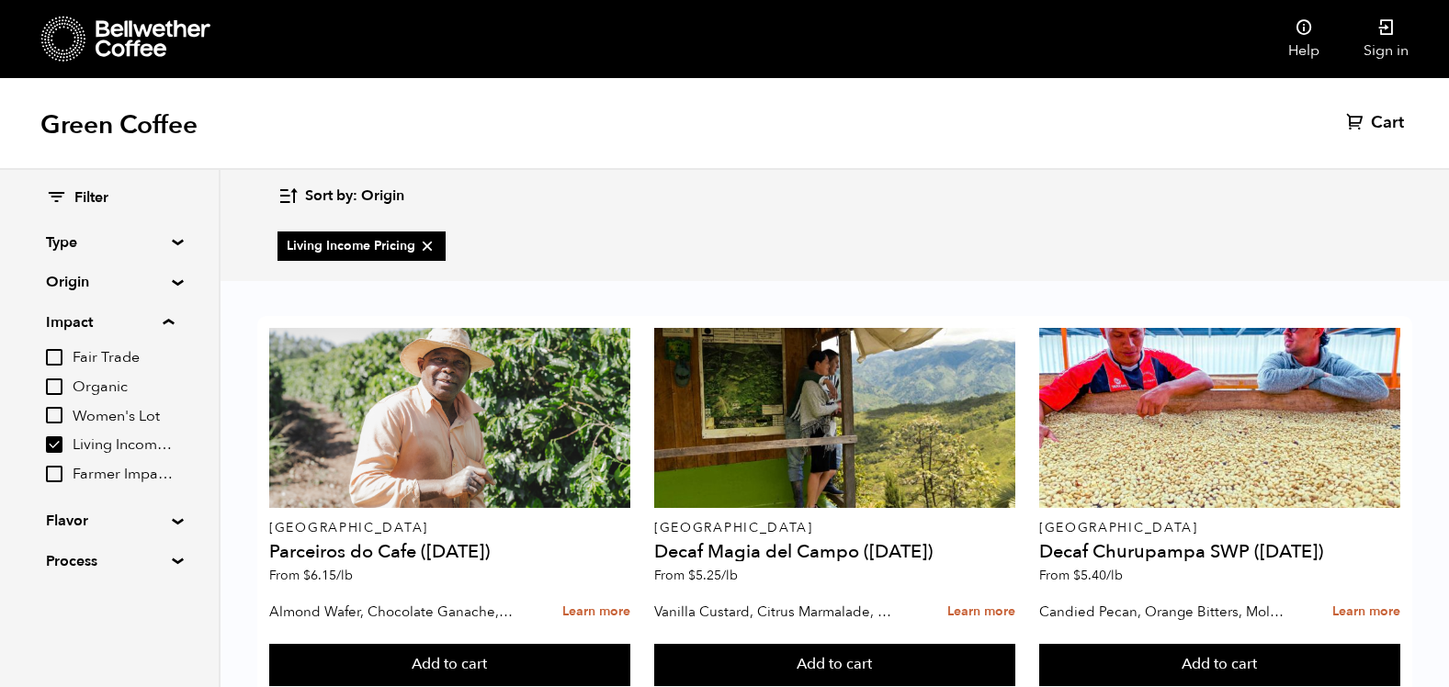
click at [54, 438] on input "Living Income Pricing" at bounding box center [54, 444] width 17 height 17
checkbox input "false"
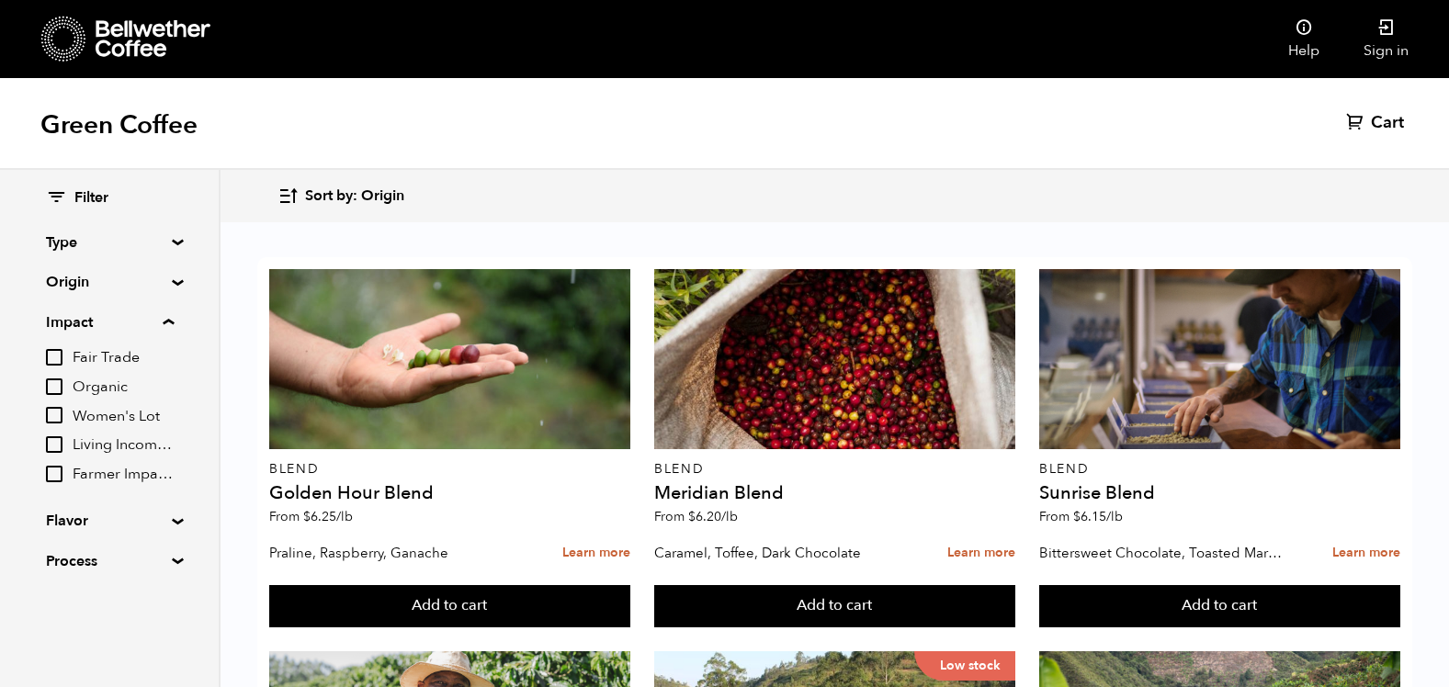
click at [171, 283] on summary "Origin" at bounding box center [109, 282] width 127 height 22
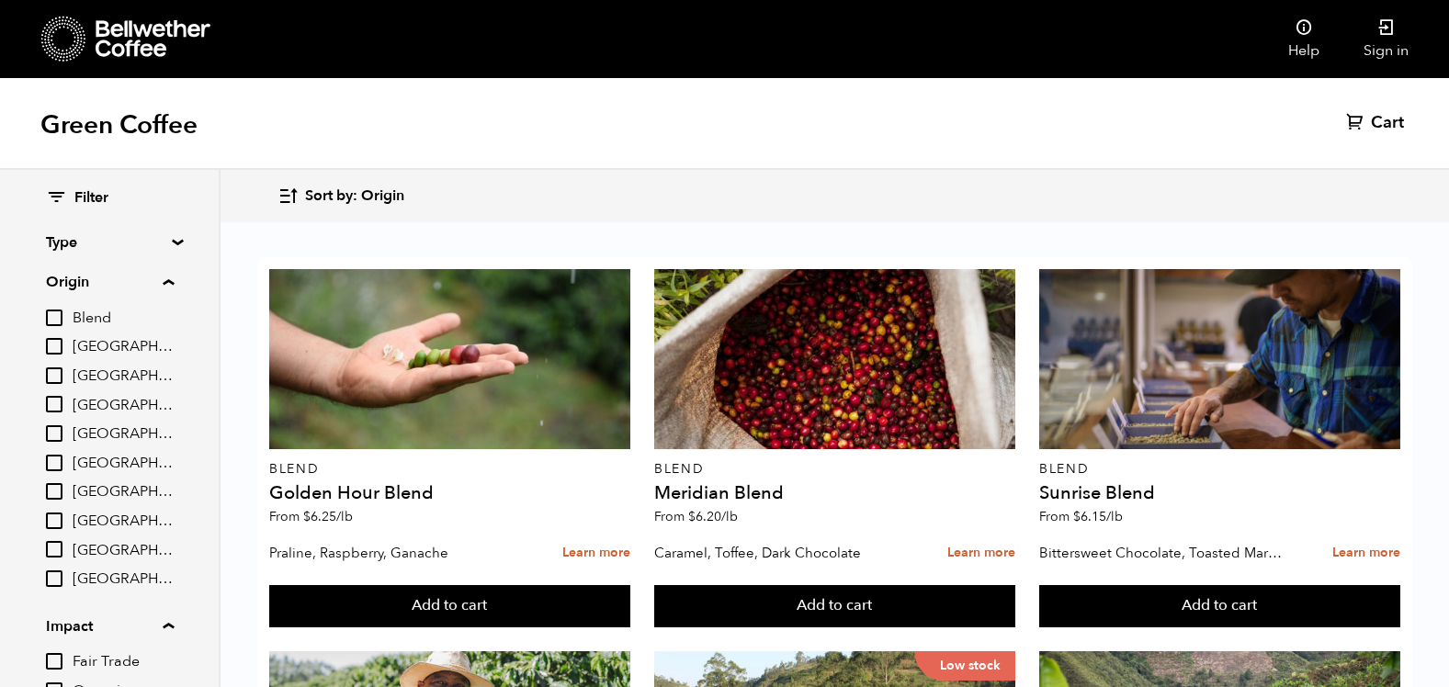
click at [54, 463] on input "[GEOGRAPHIC_DATA]" at bounding box center [54, 463] width 17 height 17
checkbox input "true"
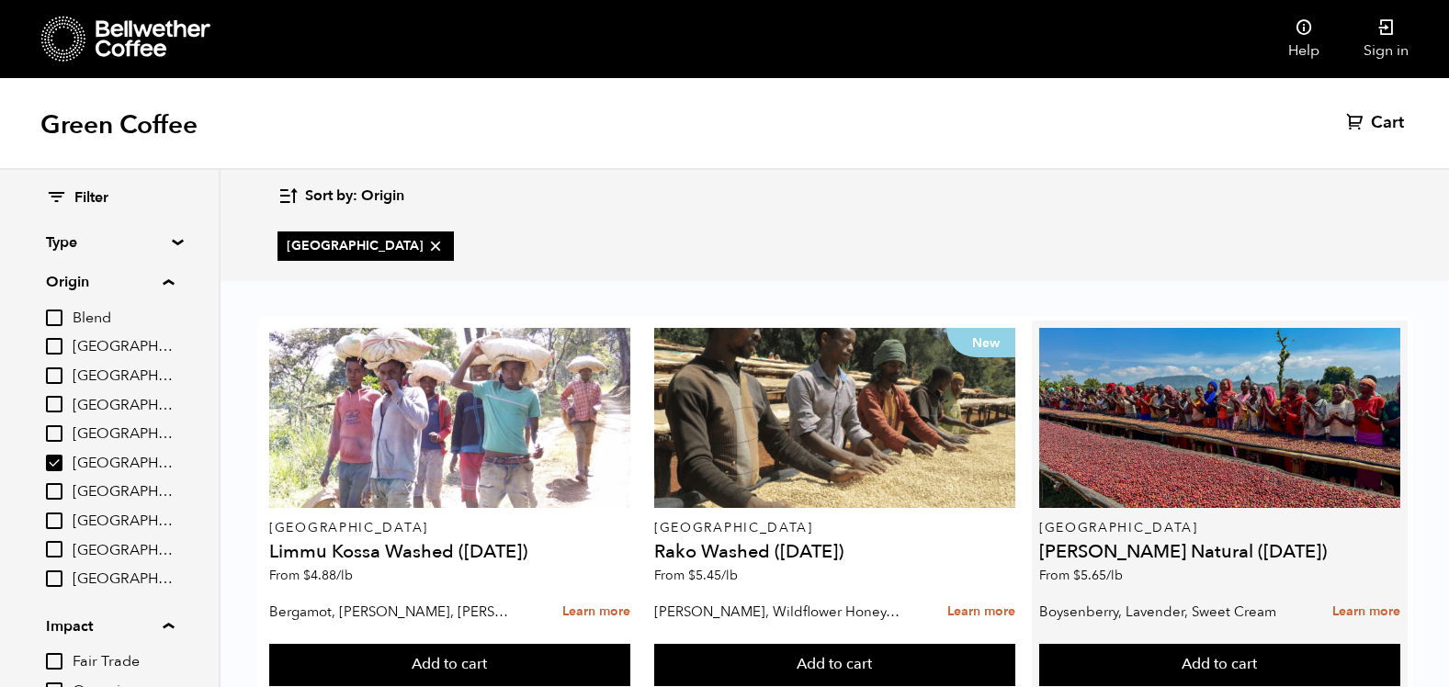
scroll to position [57, 0]
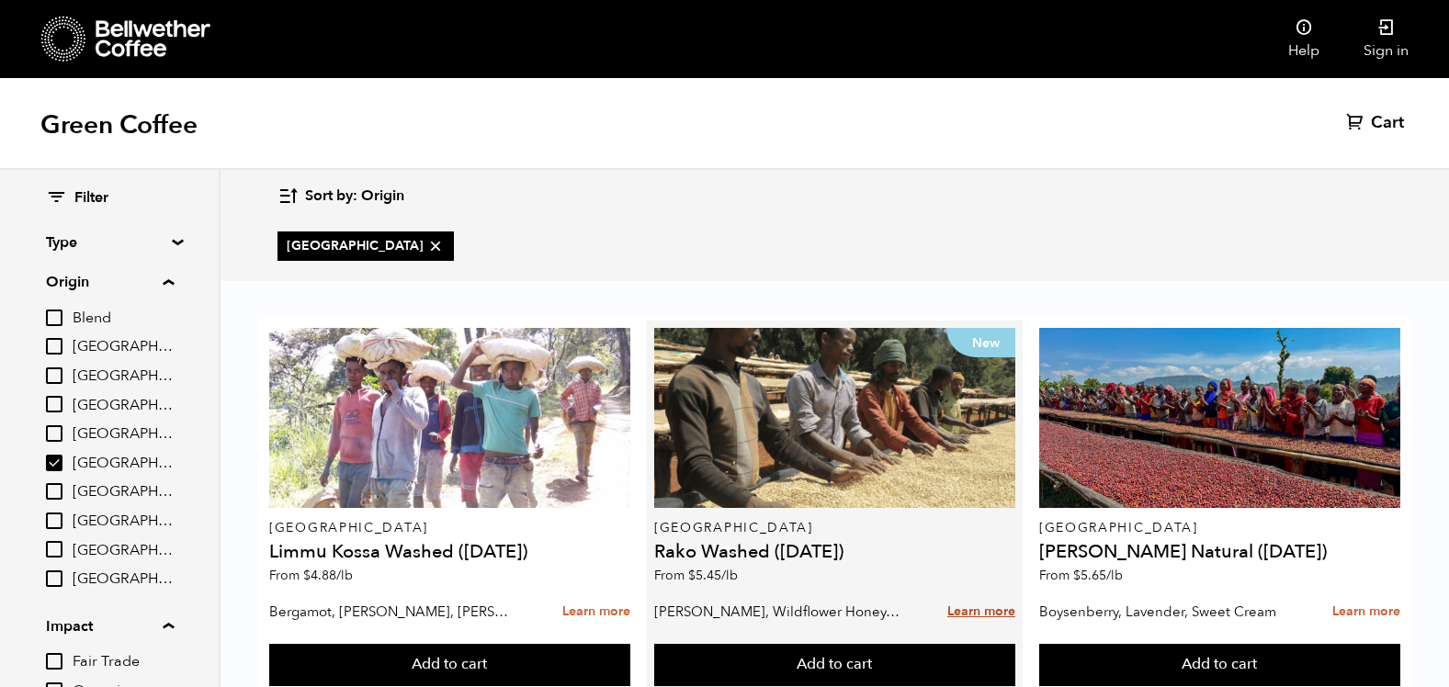
click at [981, 593] on link "Learn more" at bounding box center [981, 613] width 68 height 40
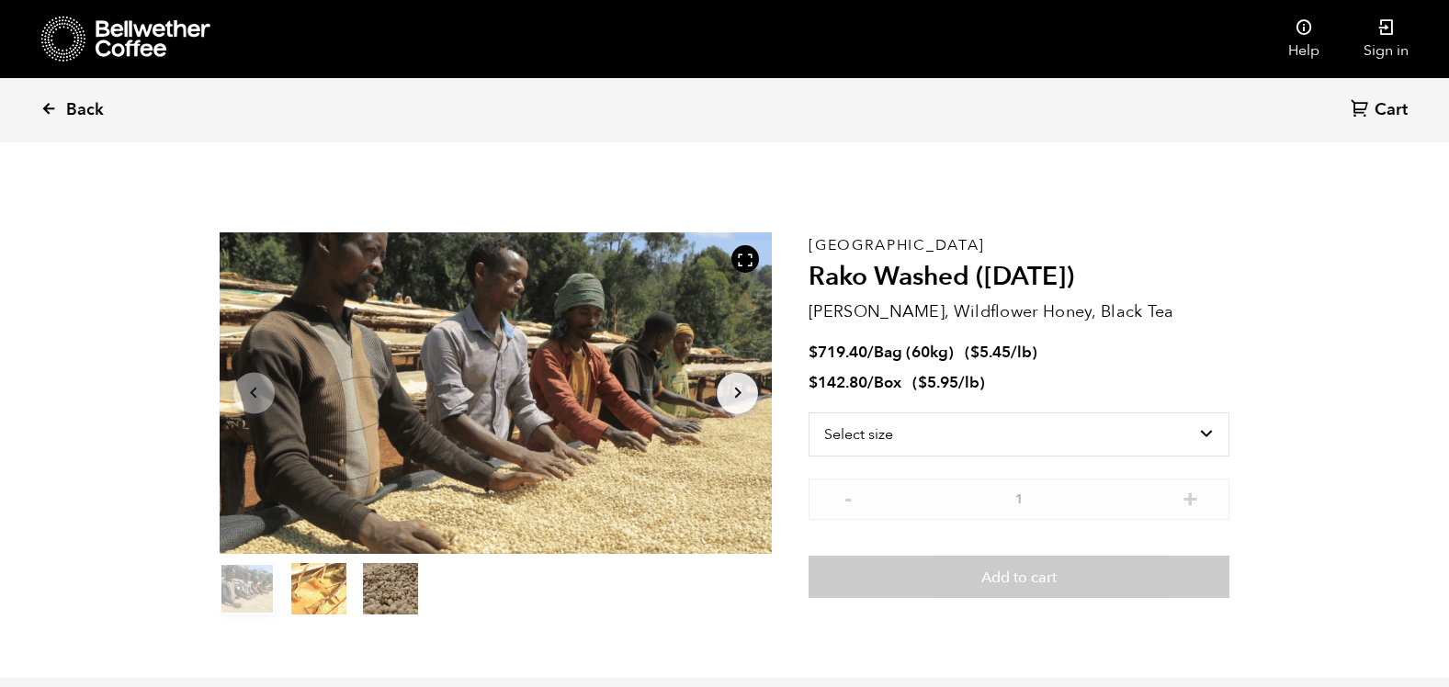
click at [56, 107] on icon at bounding box center [48, 108] width 17 height 17
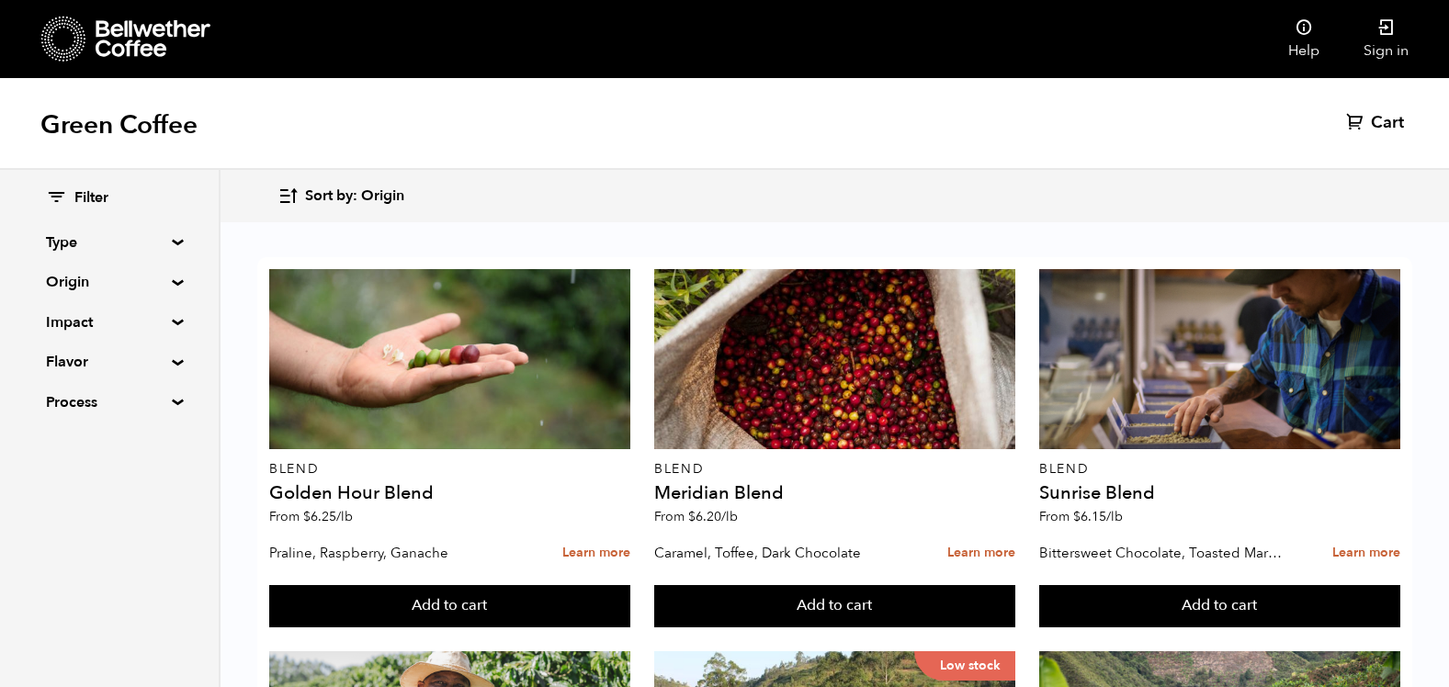
click at [173, 278] on summary "Origin" at bounding box center [109, 282] width 127 height 22
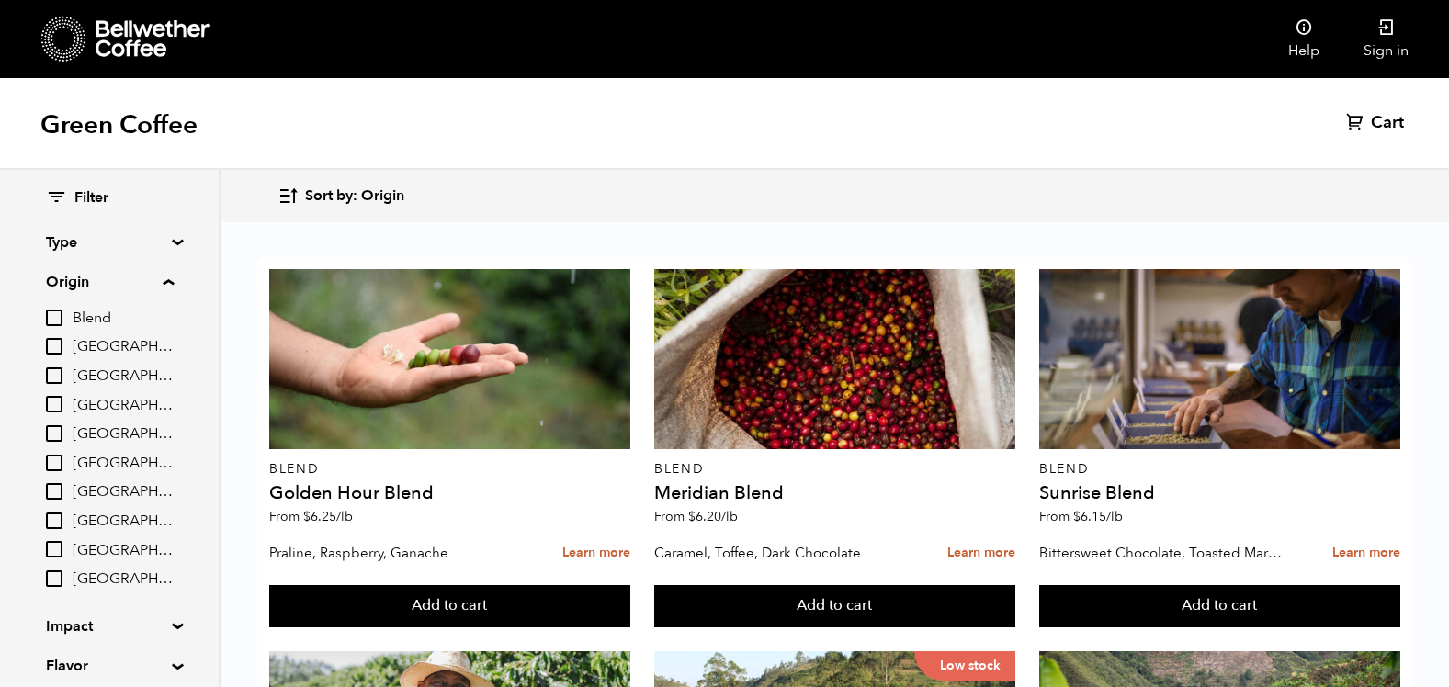
click at [49, 550] on input "[GEOGRAPHIC_DATA]" at bounding box center [54, 549] width 17 height 17
checkbox input "true"
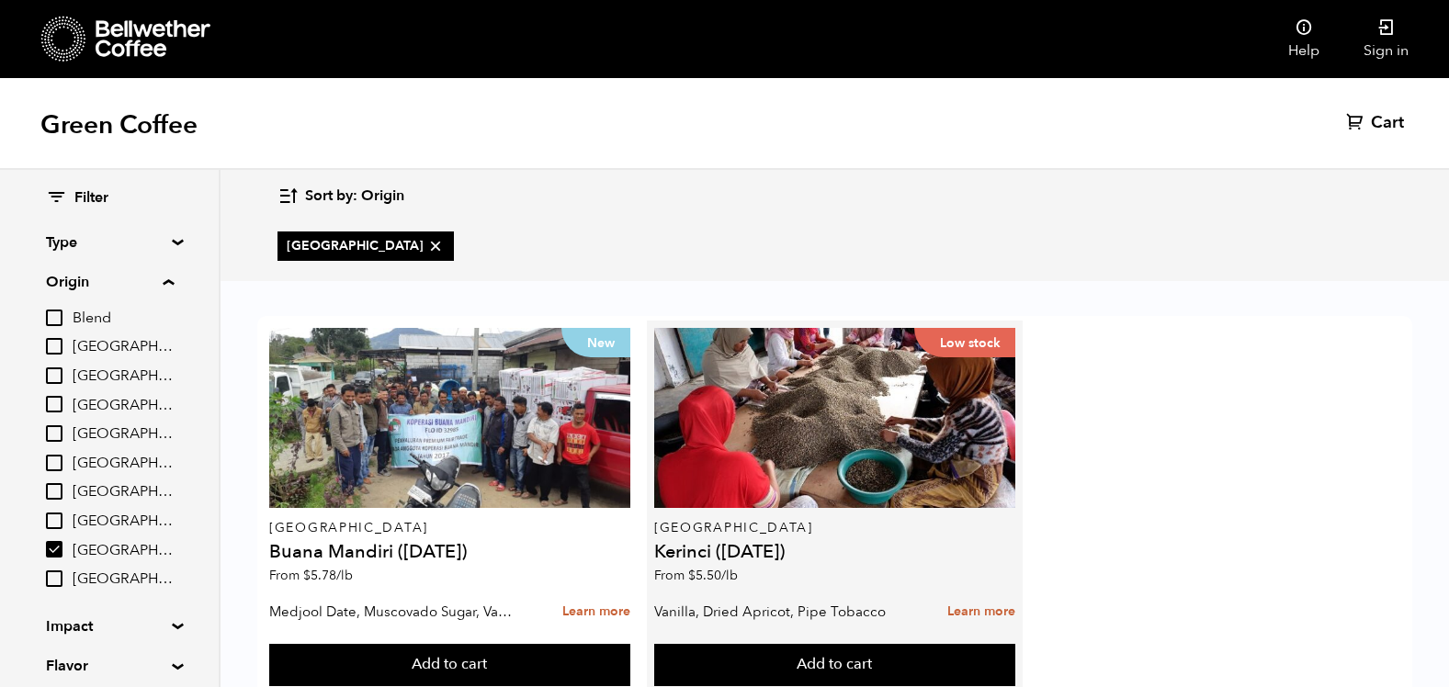
scroll to position [57, 0]
click at [954, 593] on link "Learn more" at bounding box center [981, 613] width 68 height 40
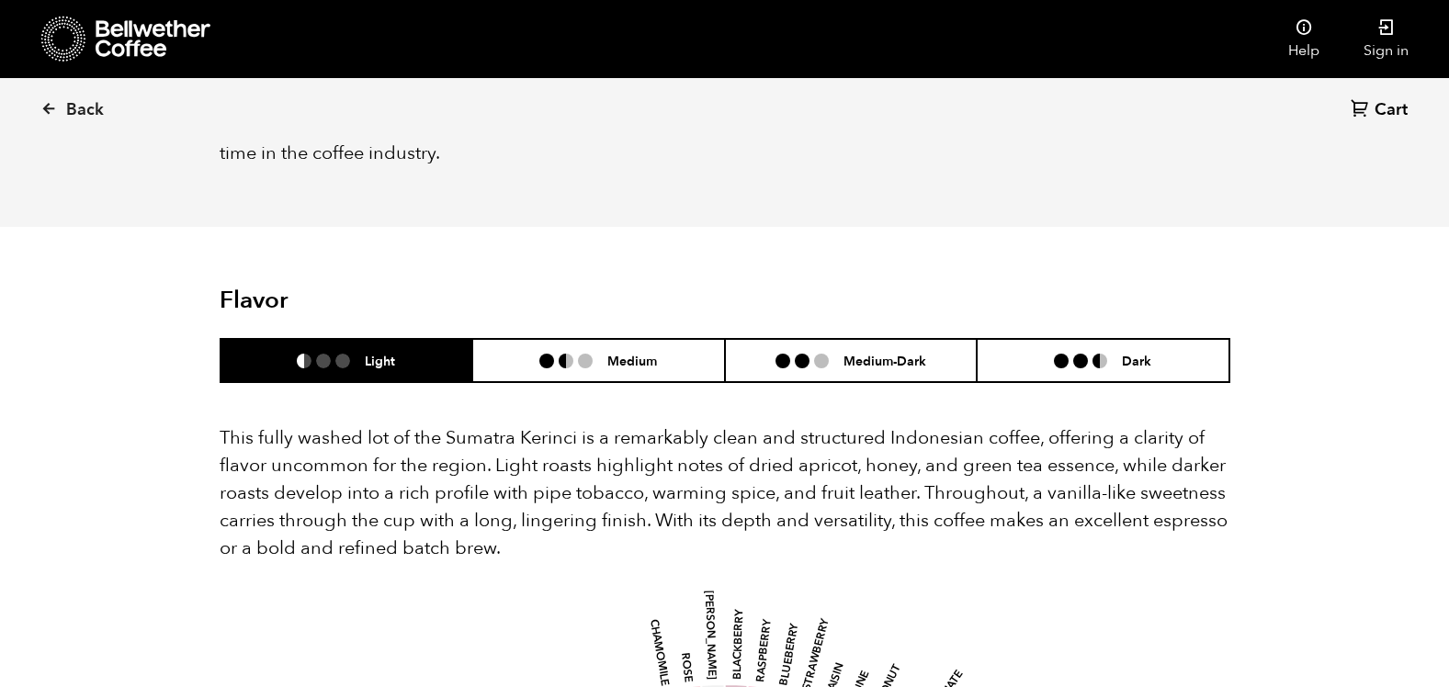
scroll to position [1654, 0]
